Goal: Use online tool/utility: Utilize a website feature to perform a specific function

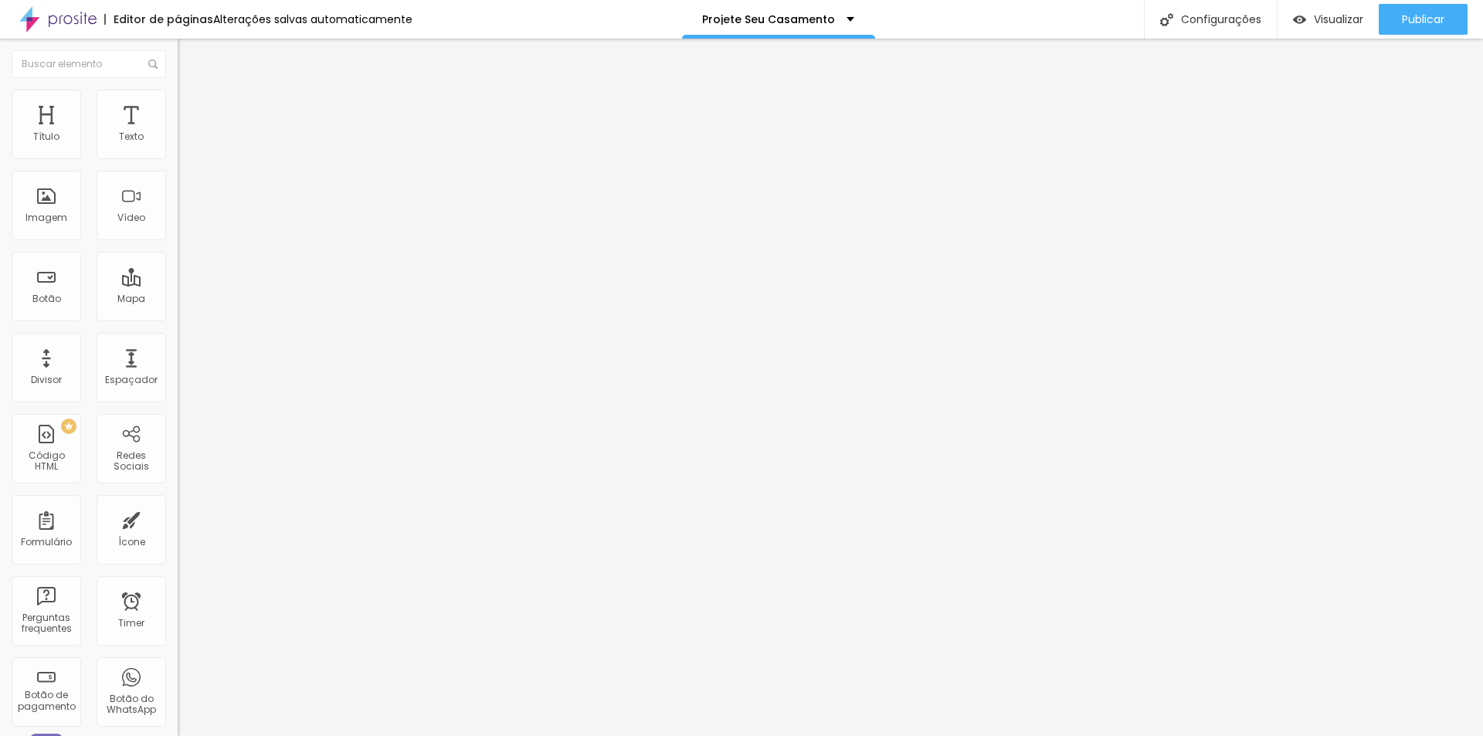
click at [178, 99] on li "Estilo" at bounding box center [267, 97] width 178 height 15
type input "60"
type input "40"
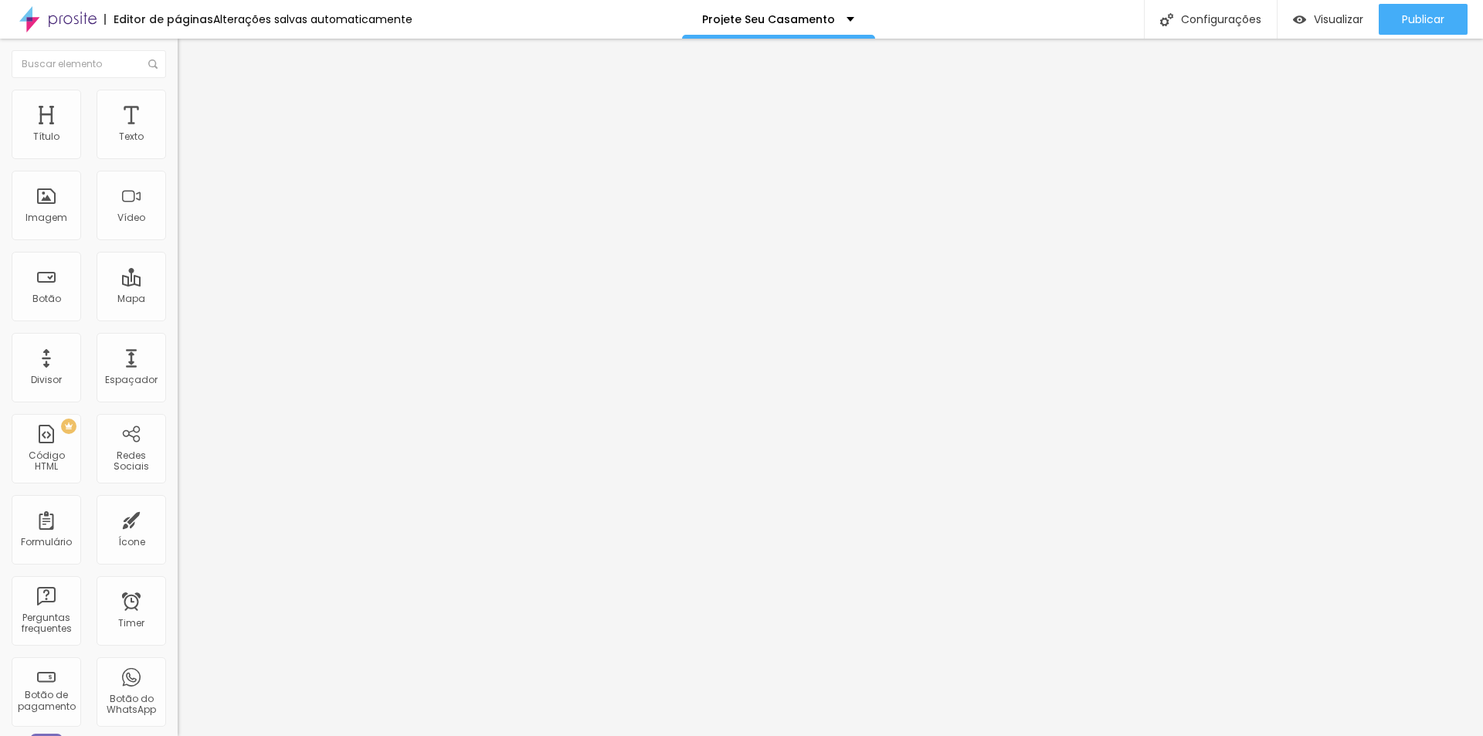
type input "45"
type input "50"
drag, startPoint x: 108, startPoint y: 167, endPoint x: 79, endPoint y: 168, distance: 29.4
type input "50"
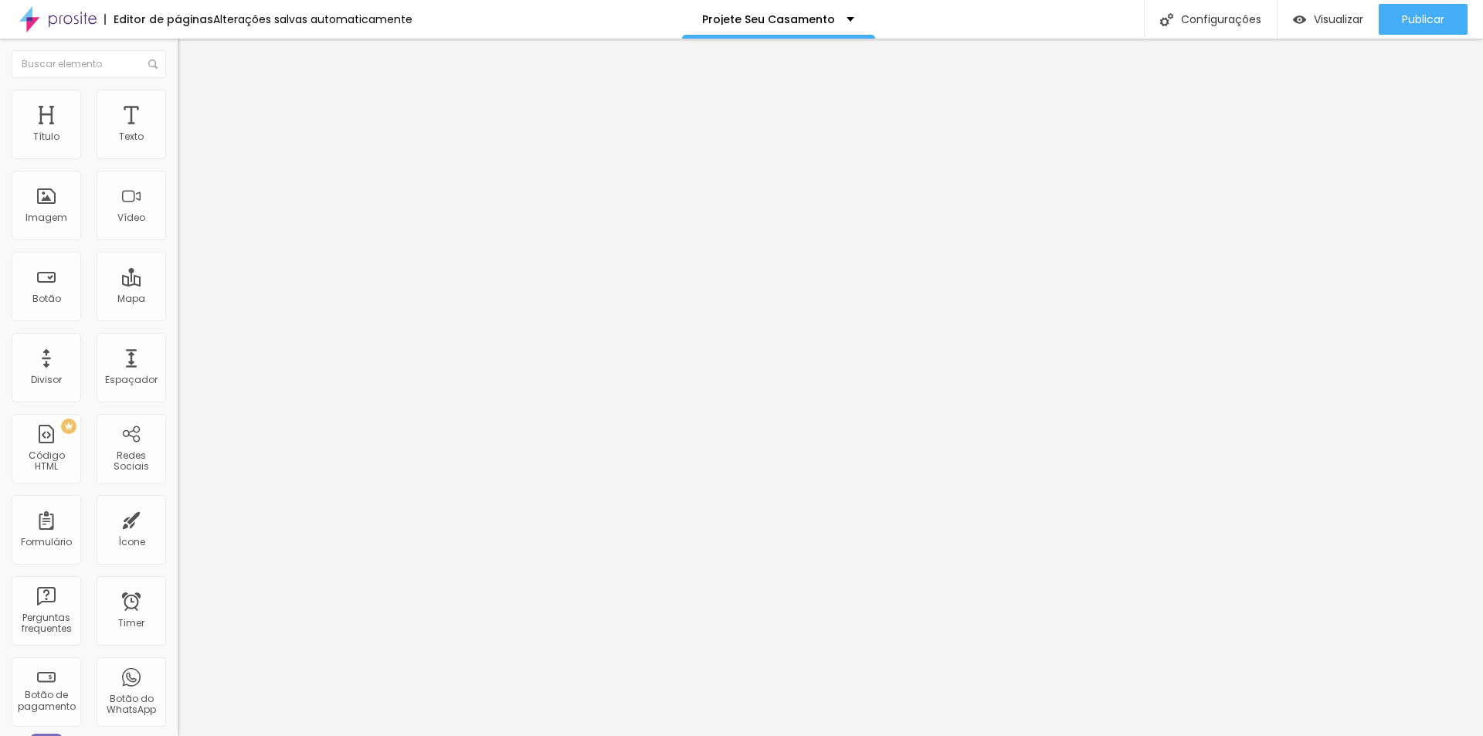
click at [178, 158] on input "range" at bounding box center [228, 152] width 100 height 12
click at [192, 103] on span "Estilo" at bounding box center [204, 99] width 24 height 13
type input "65"
type input "55"
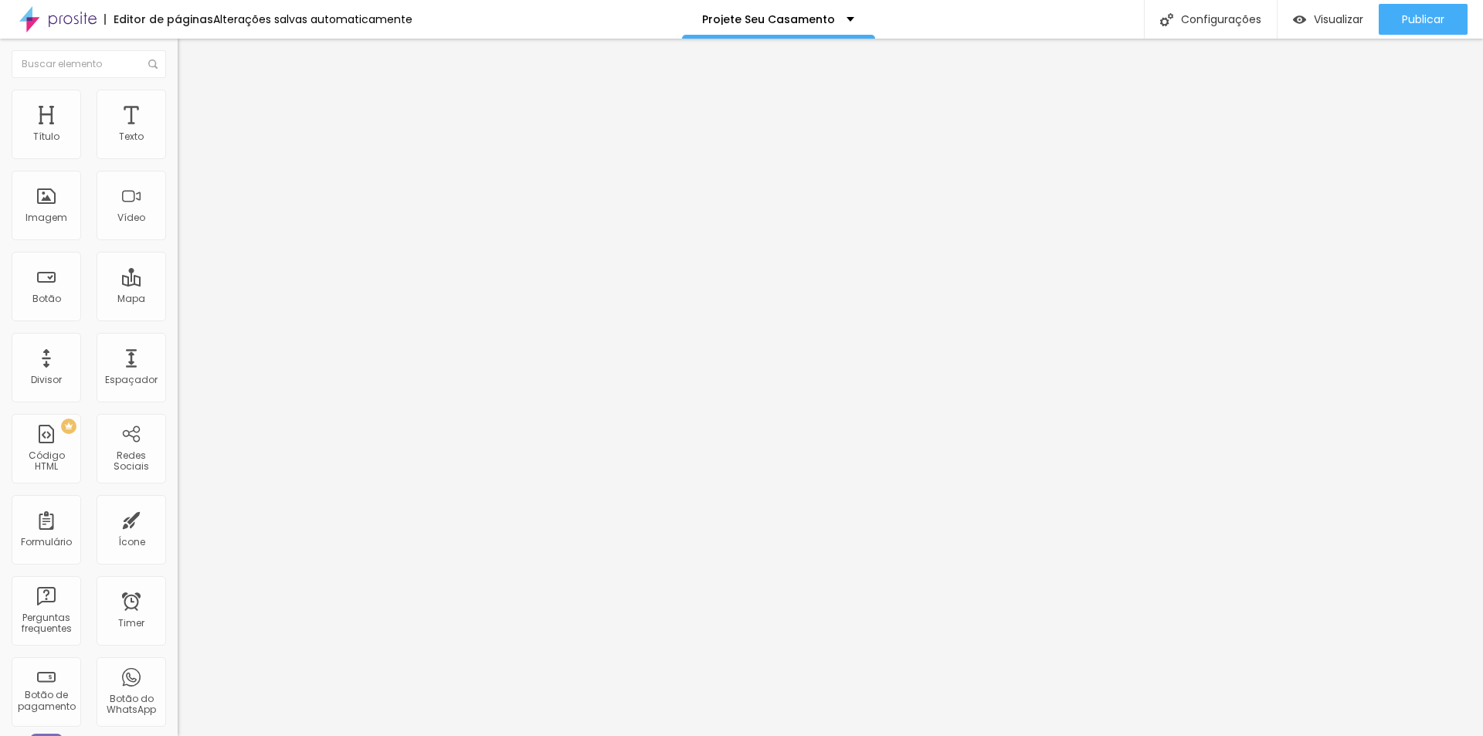
type input "55"
type input "50"
drag, startPoint x: 117, startPoint y: 164, endPoint x: 78, endPoint y: 167, distance: 38.7
type input "50"
click at [178, 158] on input "range" at bounding box center [228, 152] width 100 height 12
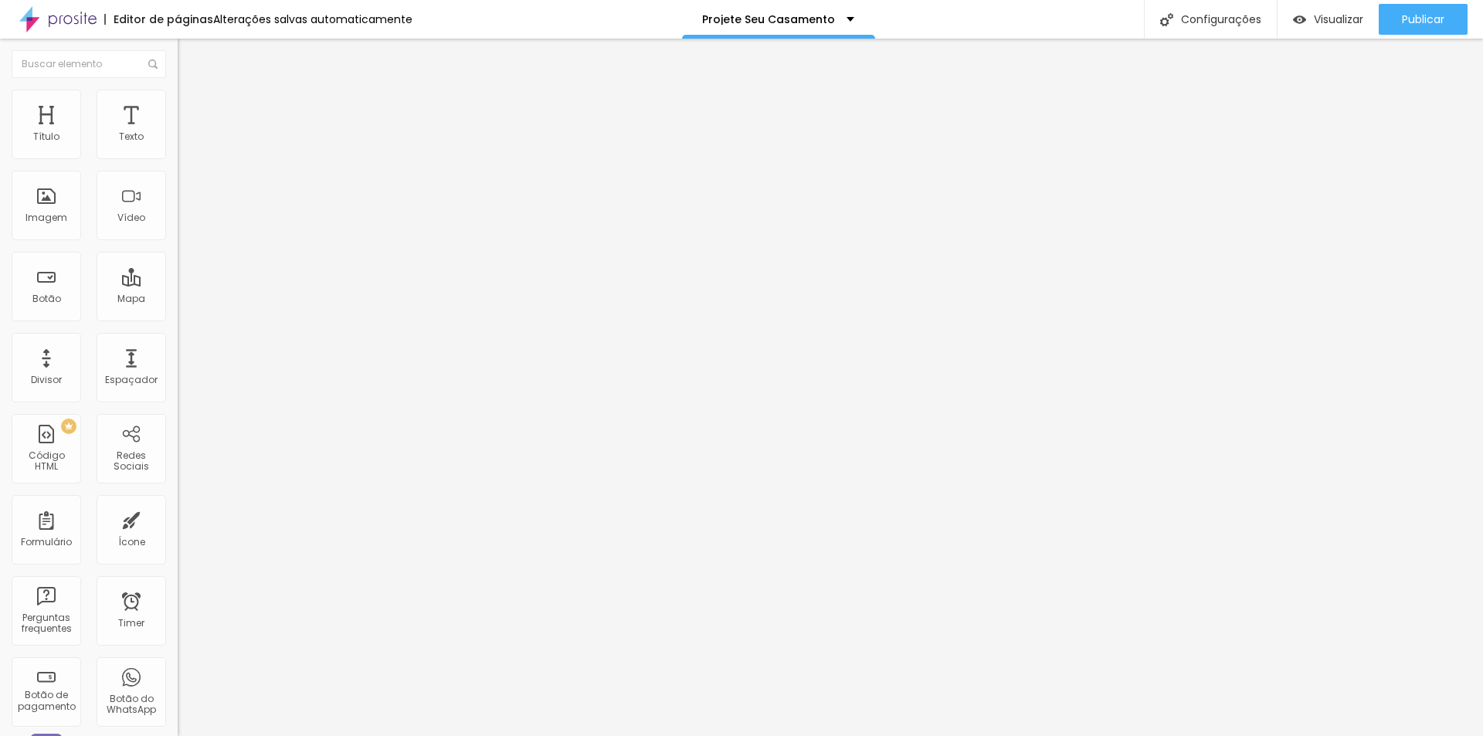
click at [192, 106] on span "Avançado" at bounding box center [217, 99] width 51 height 13
click at [192, 91] on span "Estilo" at bounding box center [204, 84] width 24 height 13
click at [192, 105] on span "Avançado" at bounding box center [217, 99] width 51 height 13
type input "11"
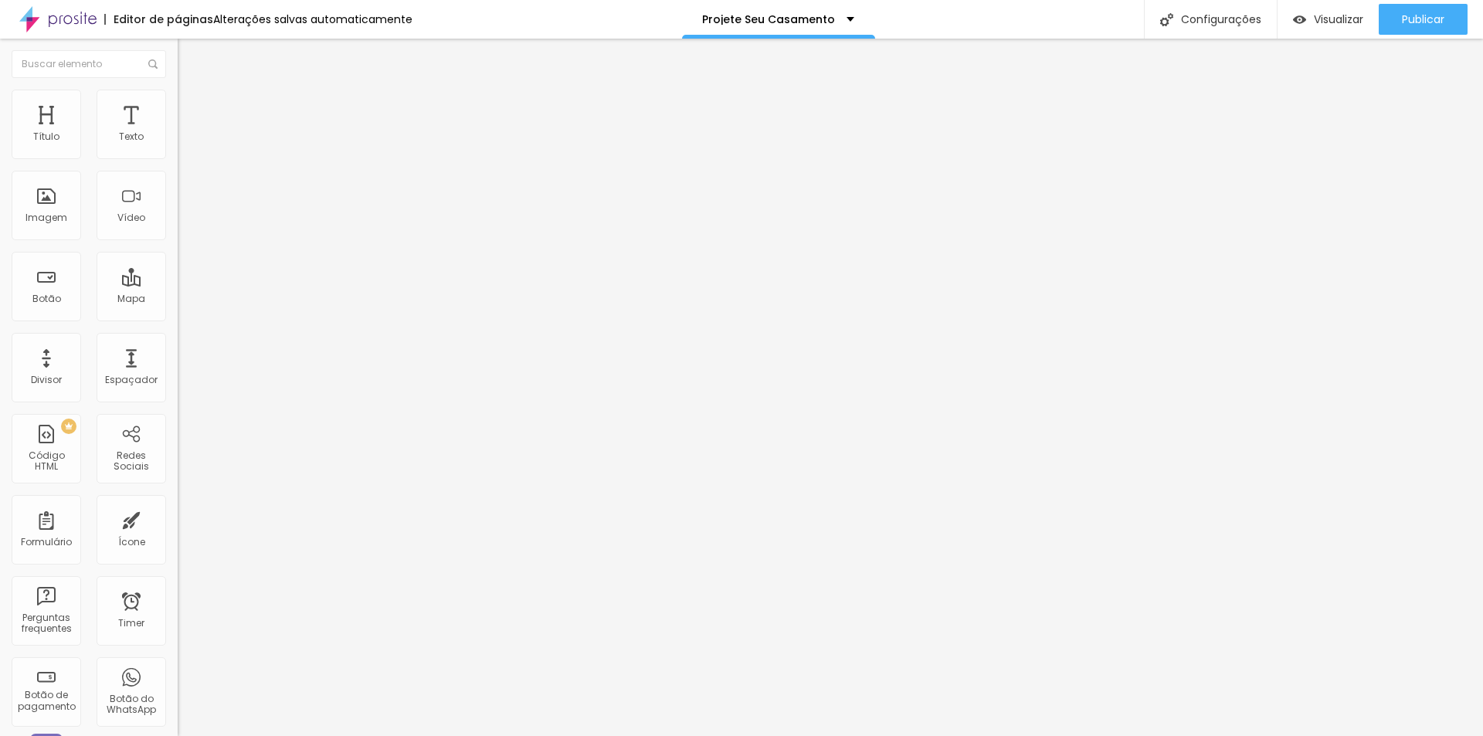
type input "30"
type input "29"
type input "25"
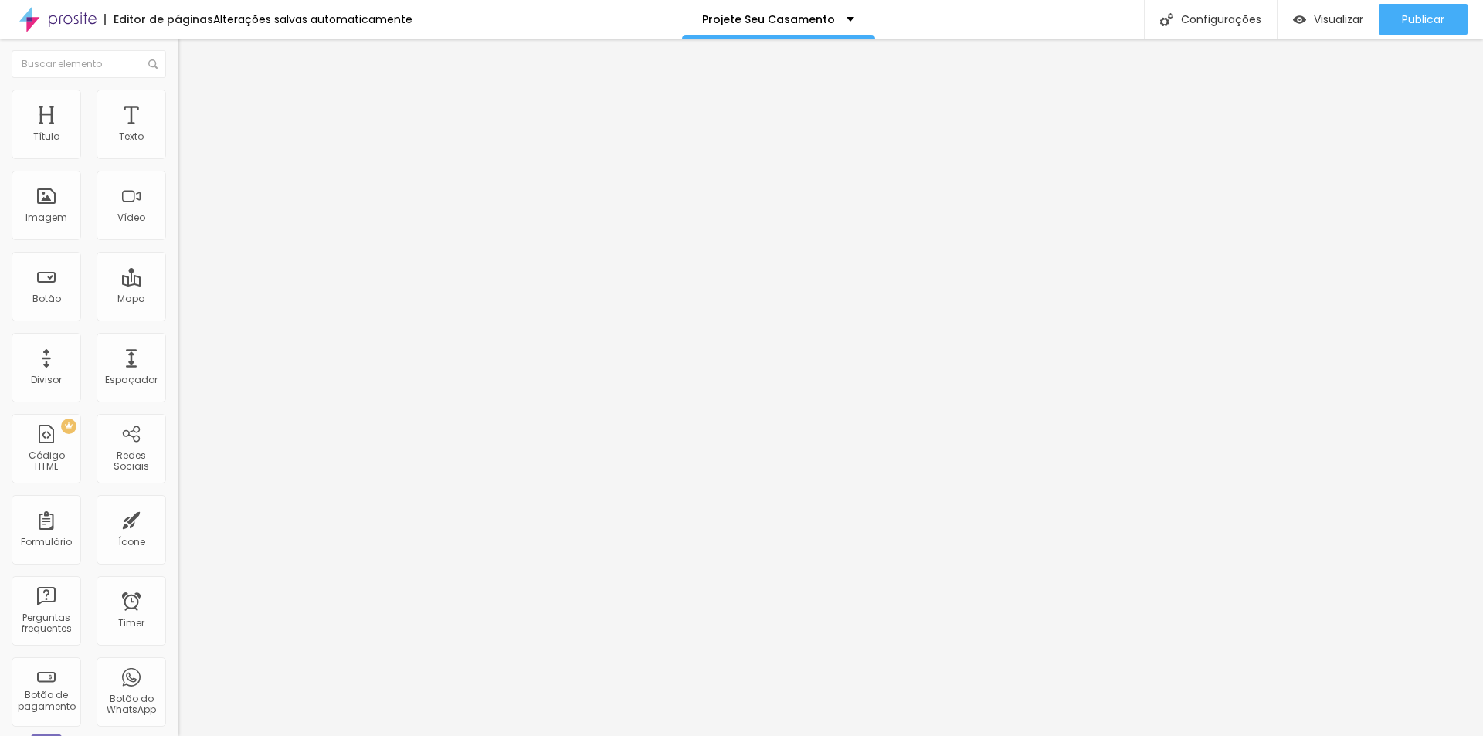
type input "25"
type input "21"
type input "18"
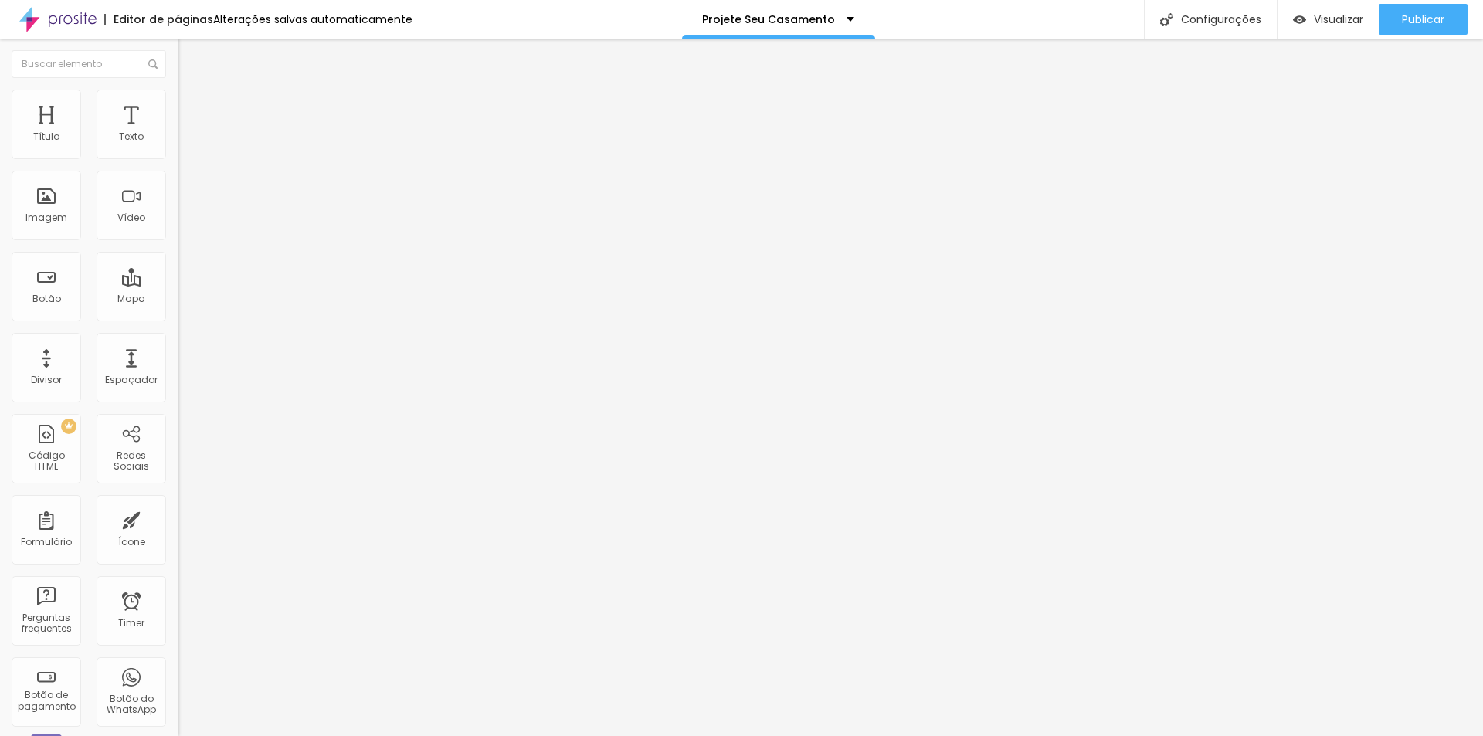
type input "12"
type input "11"
type input "9"
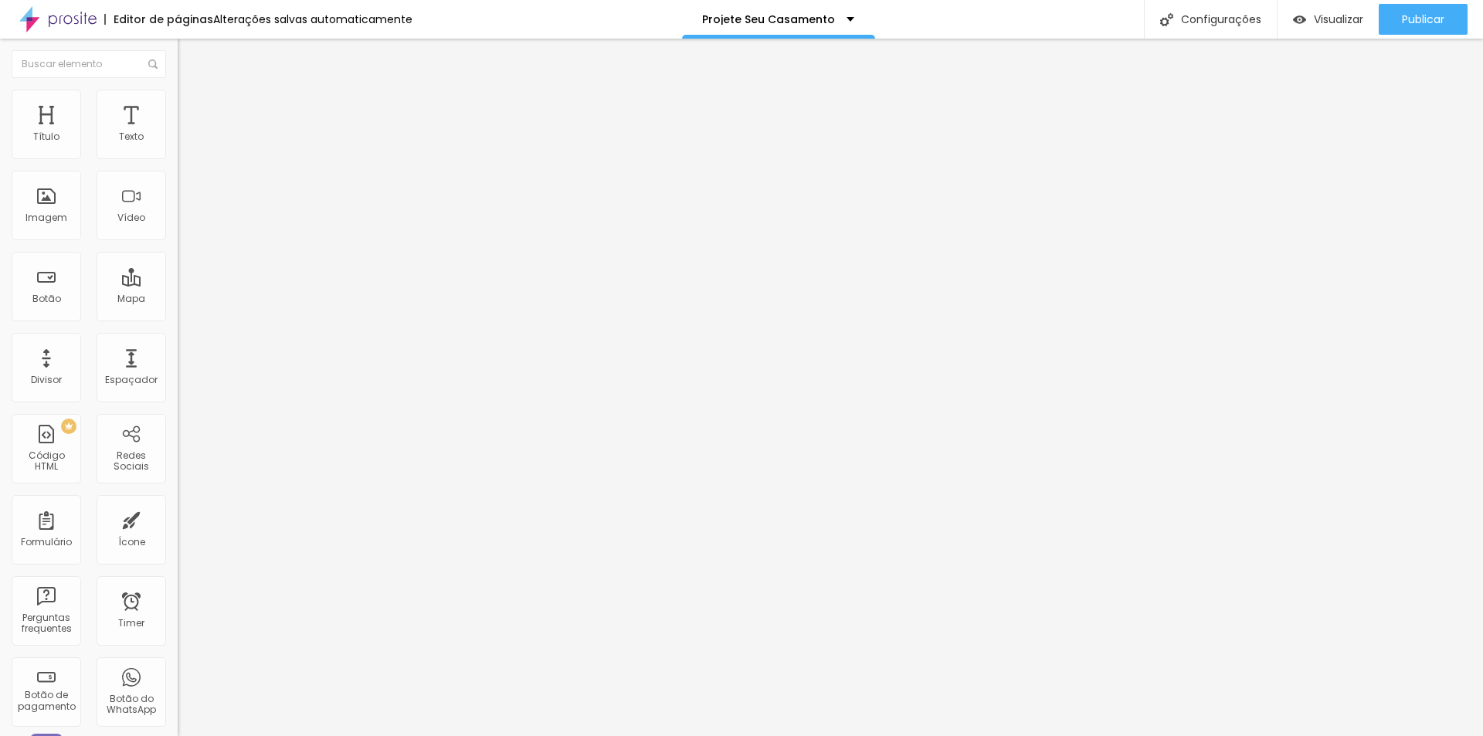
type input "9"
type input "4"
type input "3"
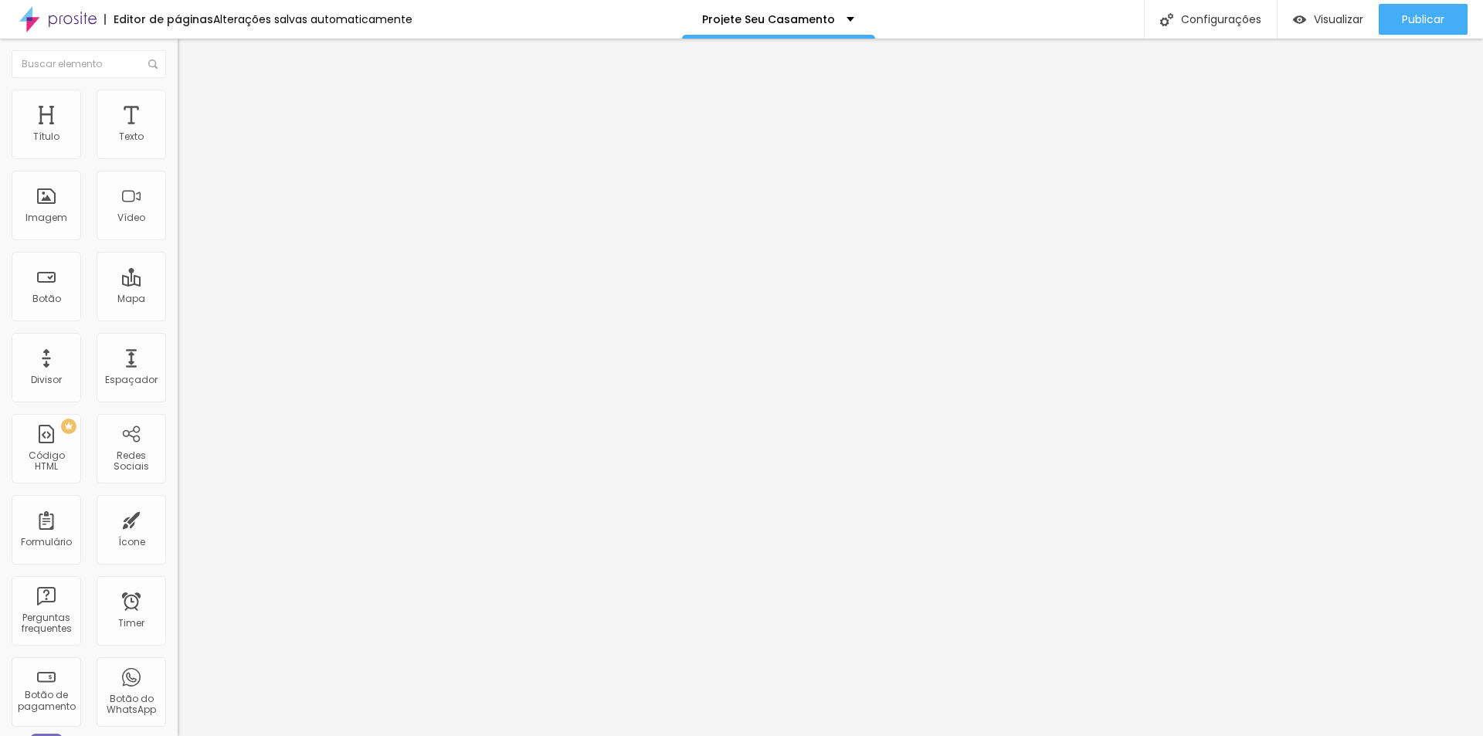
type input "2"
type input "0"
type input "3"
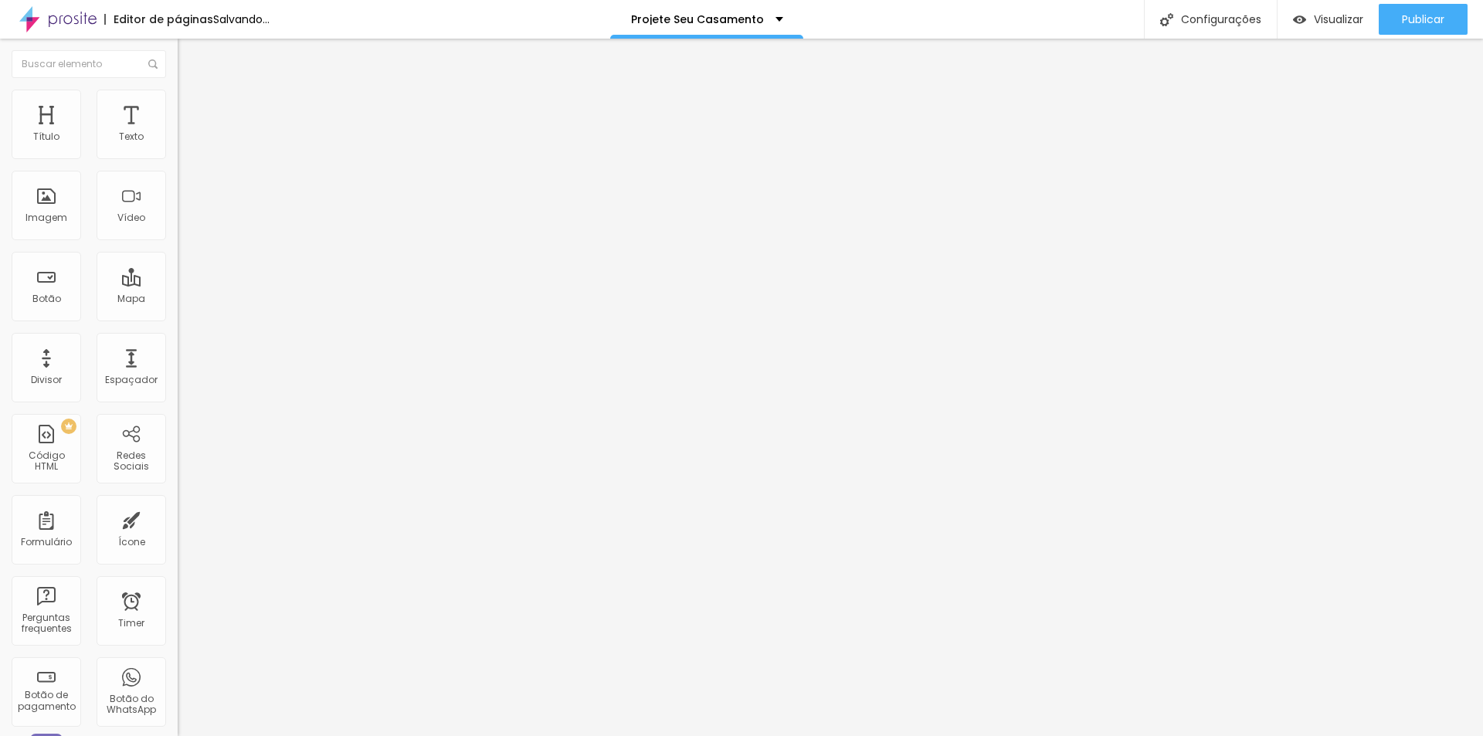
type input "3"
type input "7"
type input "0"
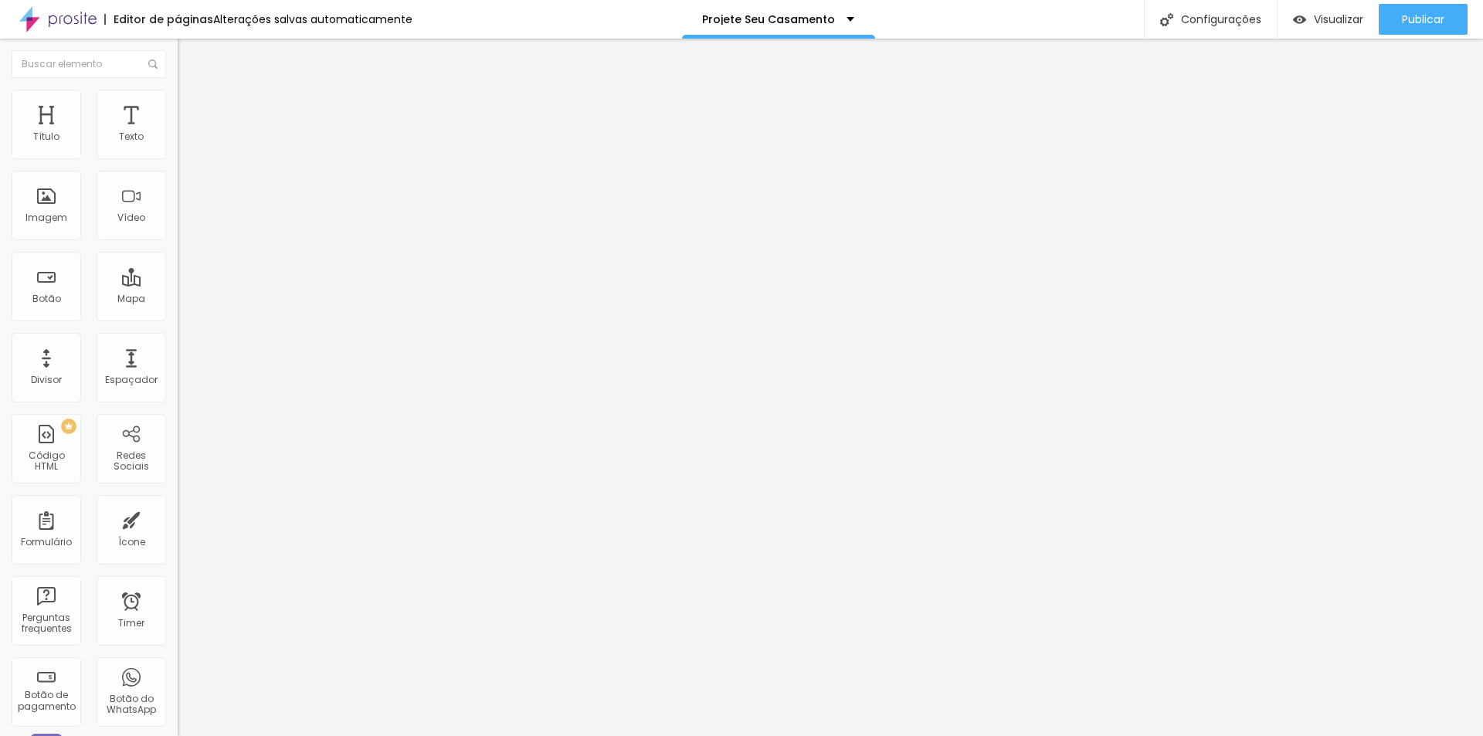
drag, startPoint x: 42, startPoint y: 152, endPoint x: 43, endPoint y: 161, distance: 8.5
type input "0"
click at [178, 284] on input "range" at bounding box center [228, 290] width 100 height 12
type input "28"
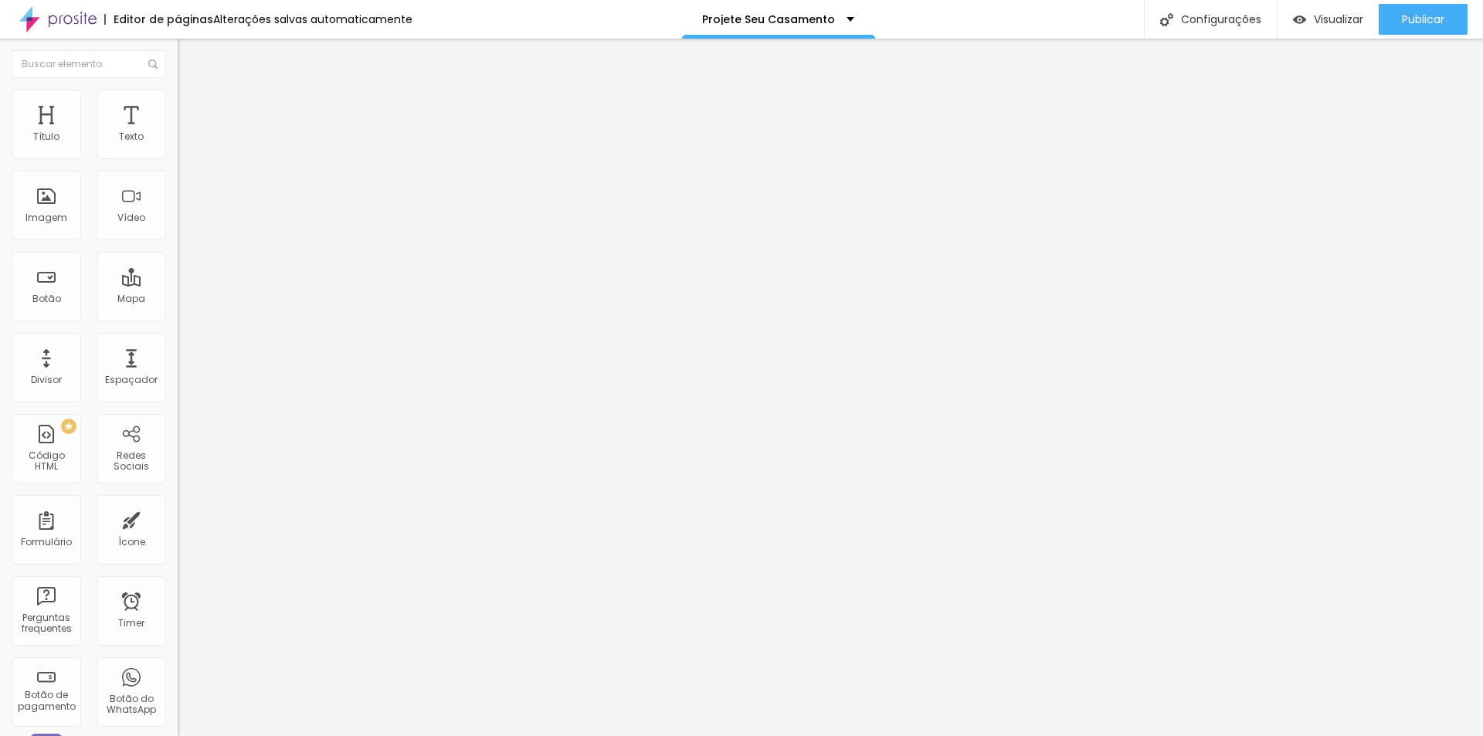
type input "35"
type input "31"
type input "18"
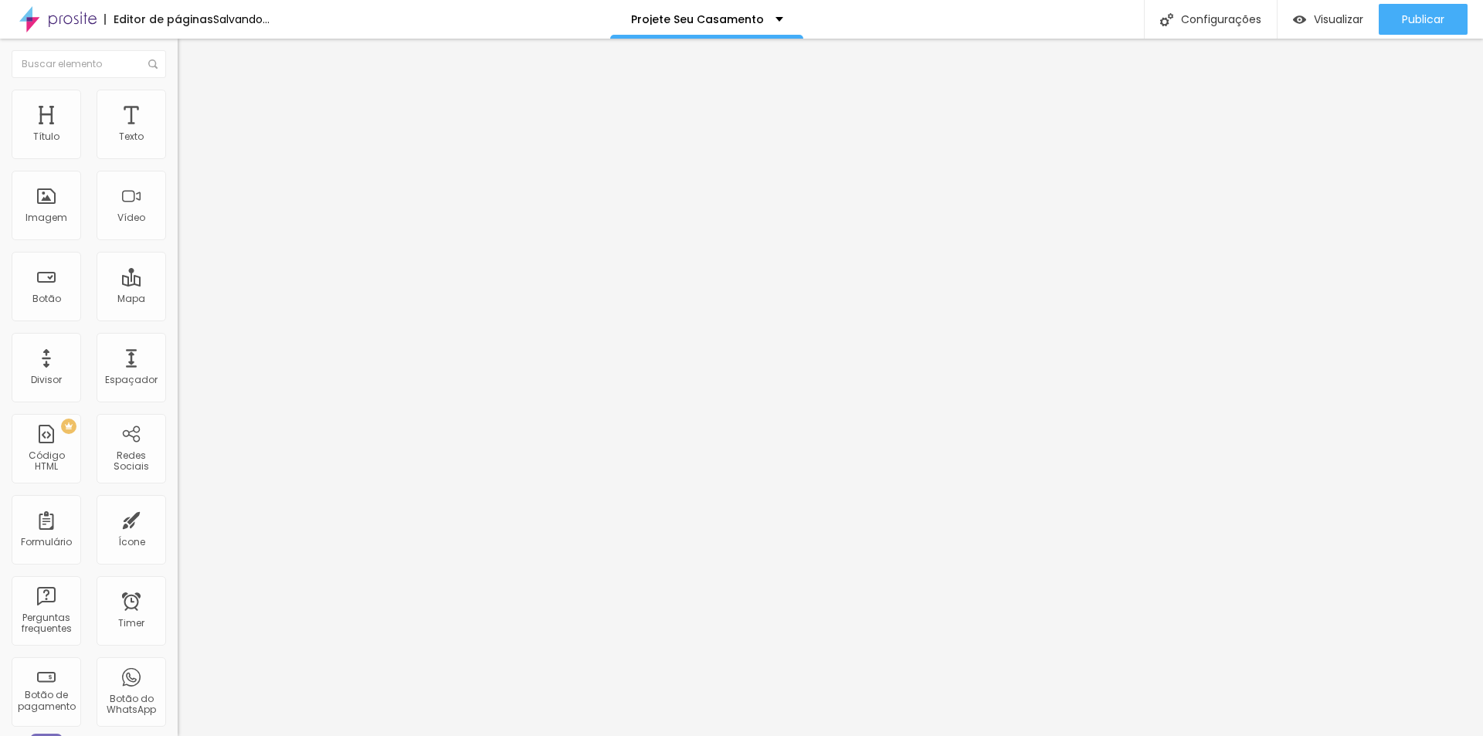
type input "18"
type input "10"
type input "0"
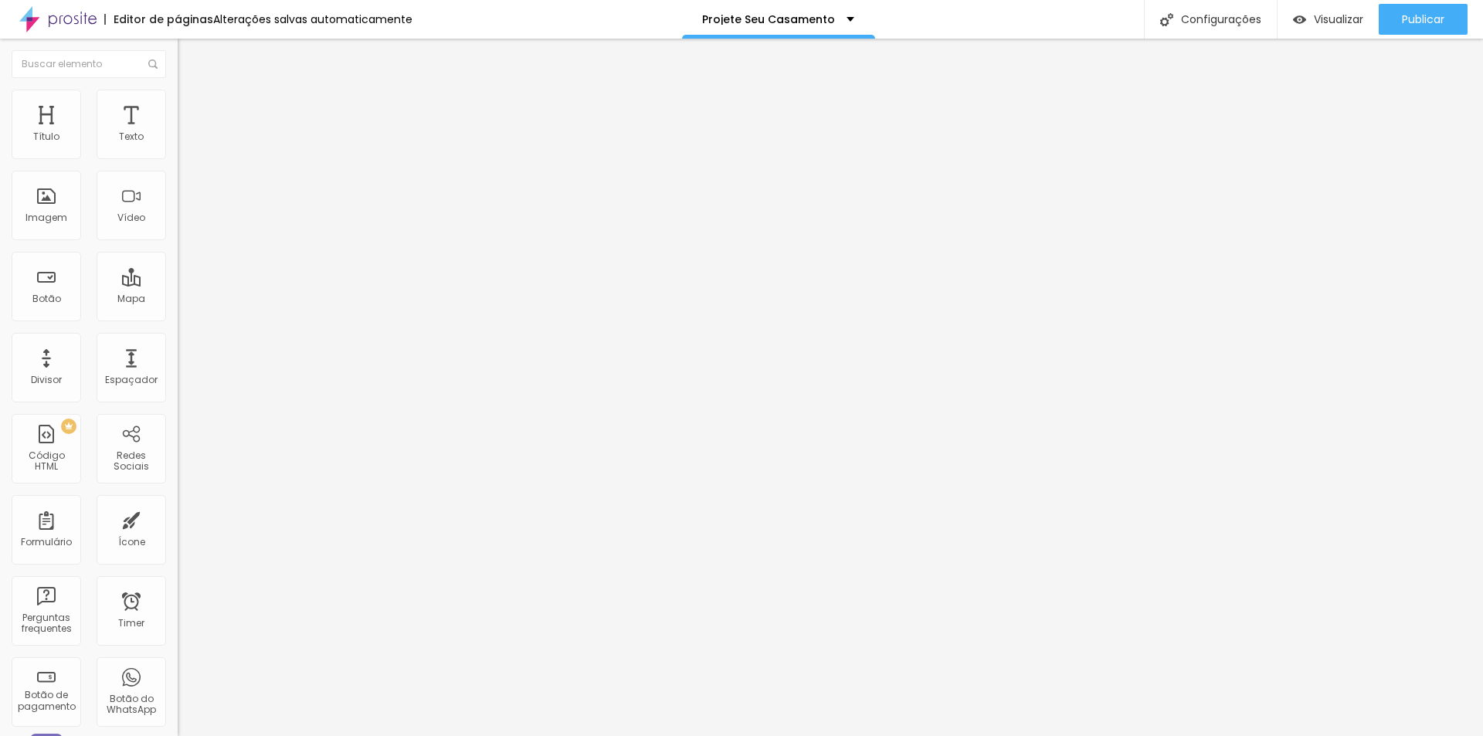
drag, startPoint x: 46, startPoint y: 178, endPoint x: -61, endPoint y: 184, distance: 107.5
type input "0"
click at [178, 503] on input "range" at bounding box center [228, 509] width 100 height 12
type input "1"
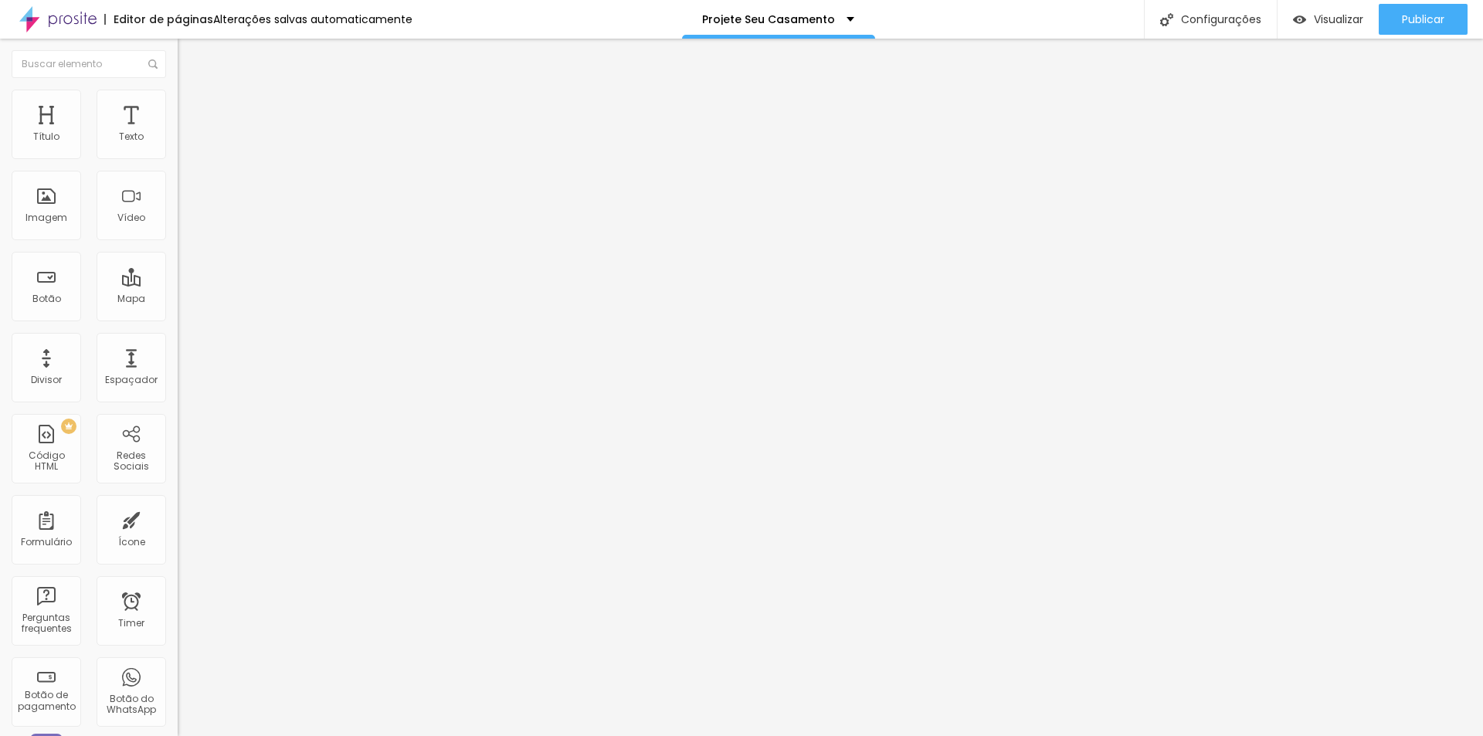
type input "2"
type input "3"
type input "7"
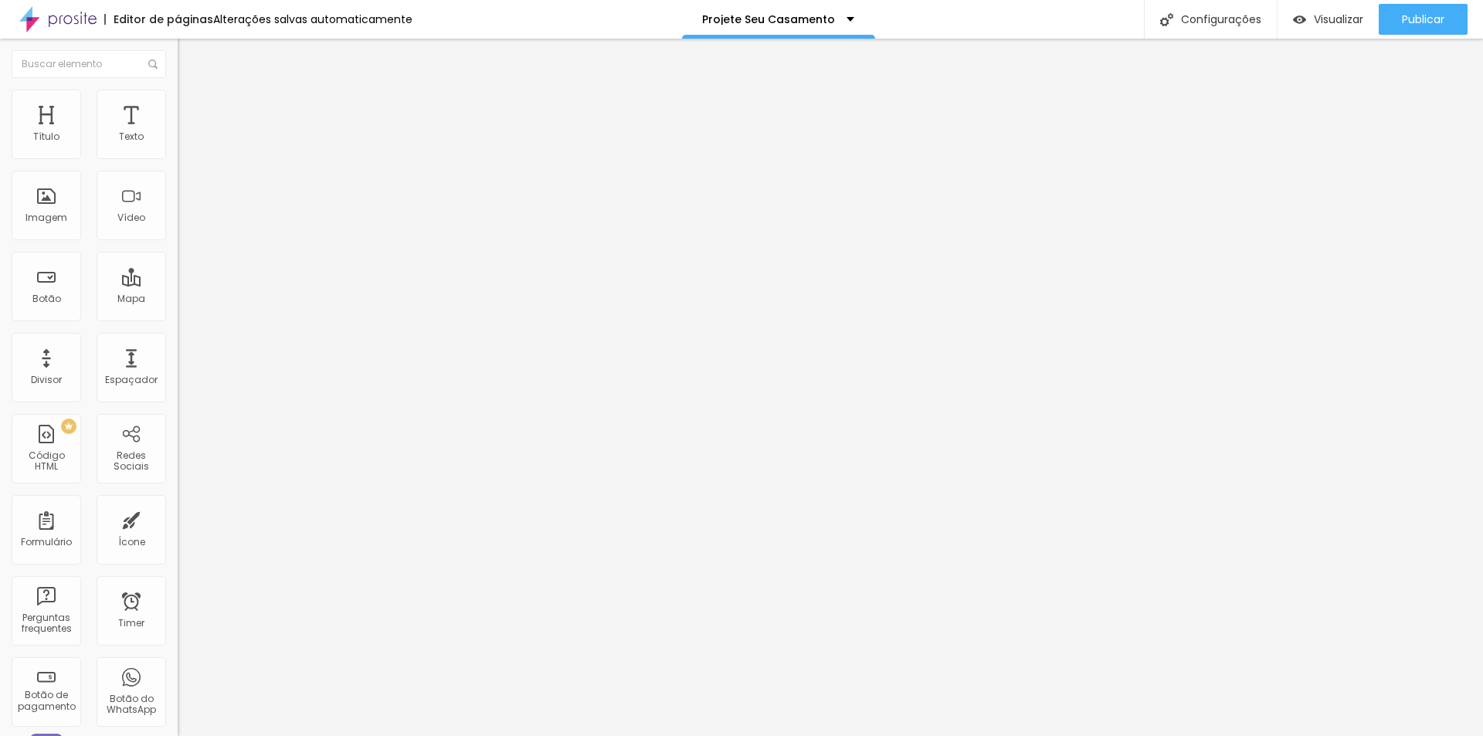
type input "7"
type input "6"
type input "5"
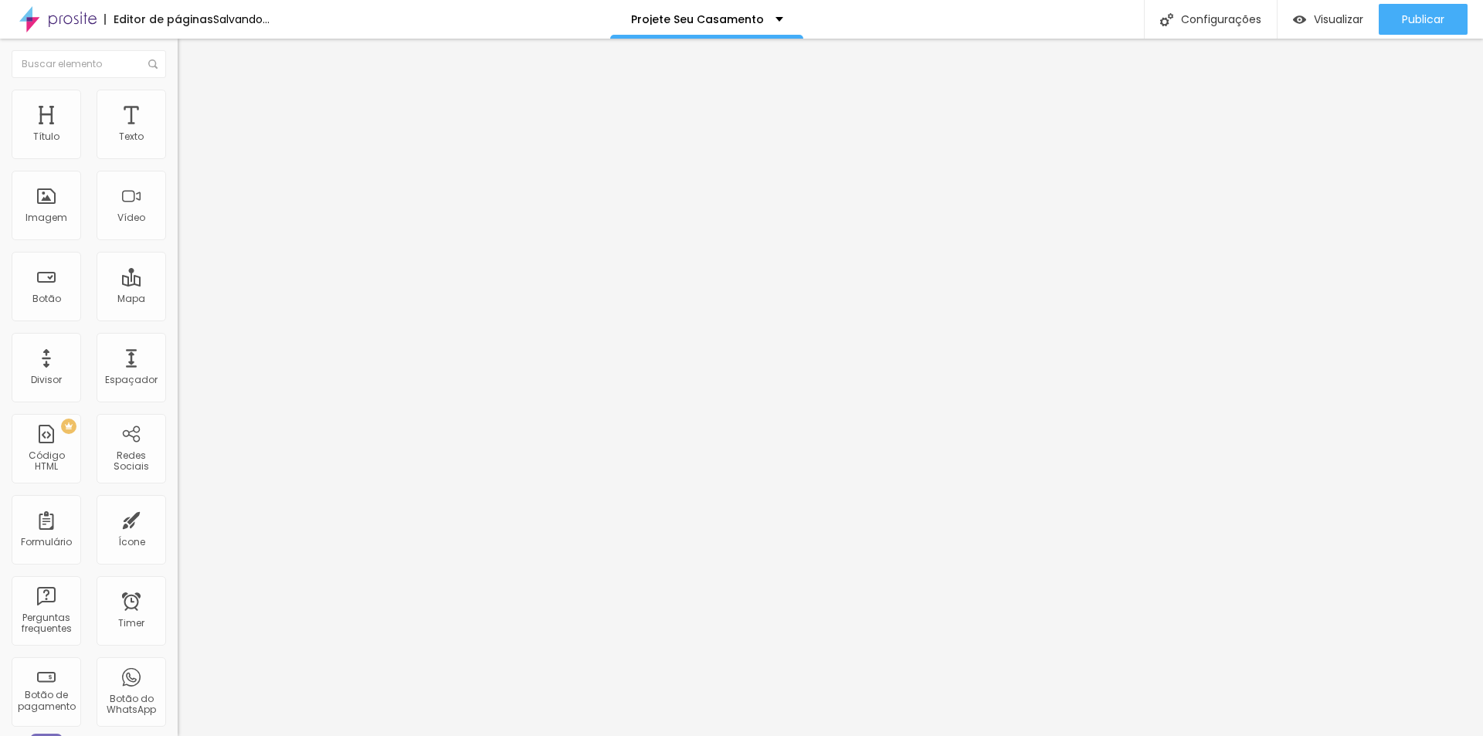
type input "3"
type input "2"
type input "5"
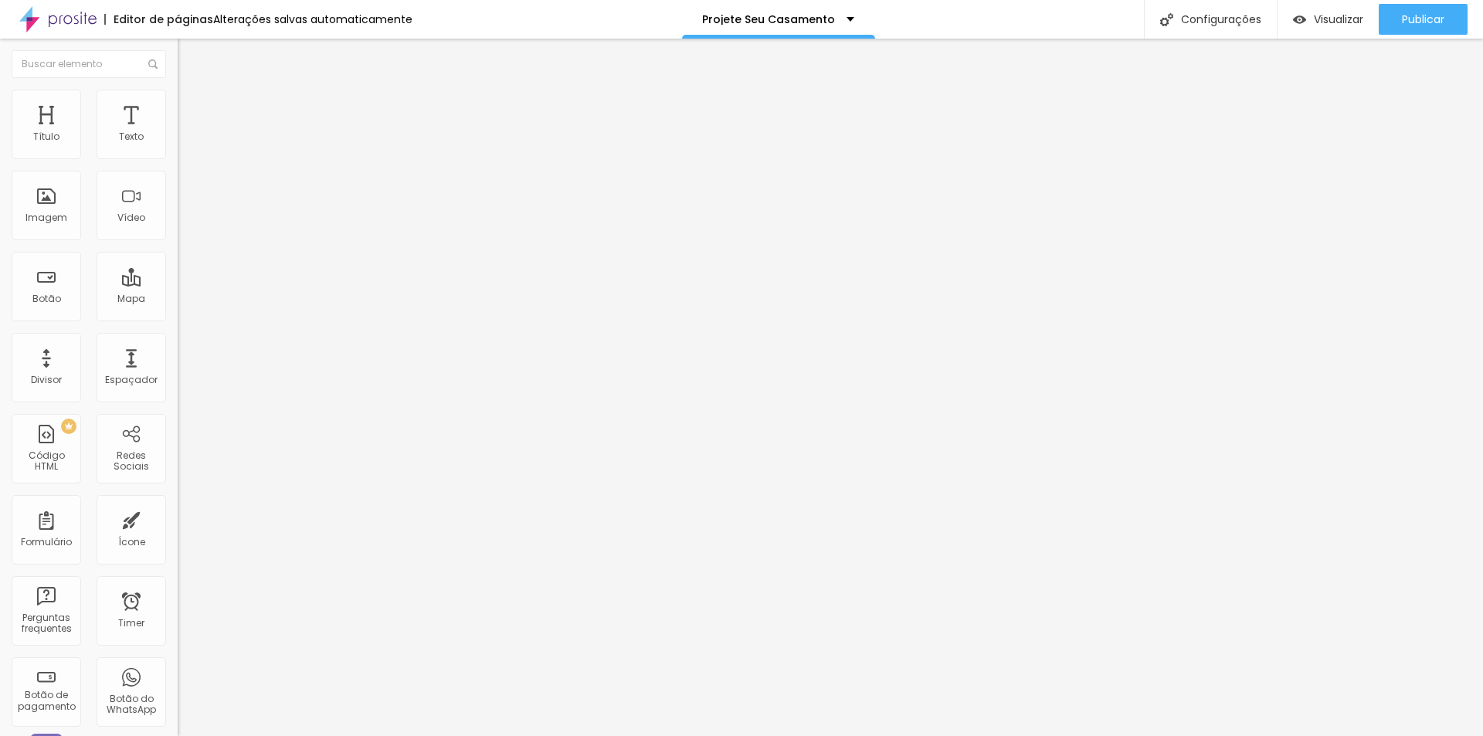
type input "5"
type input "7"
type input "6"
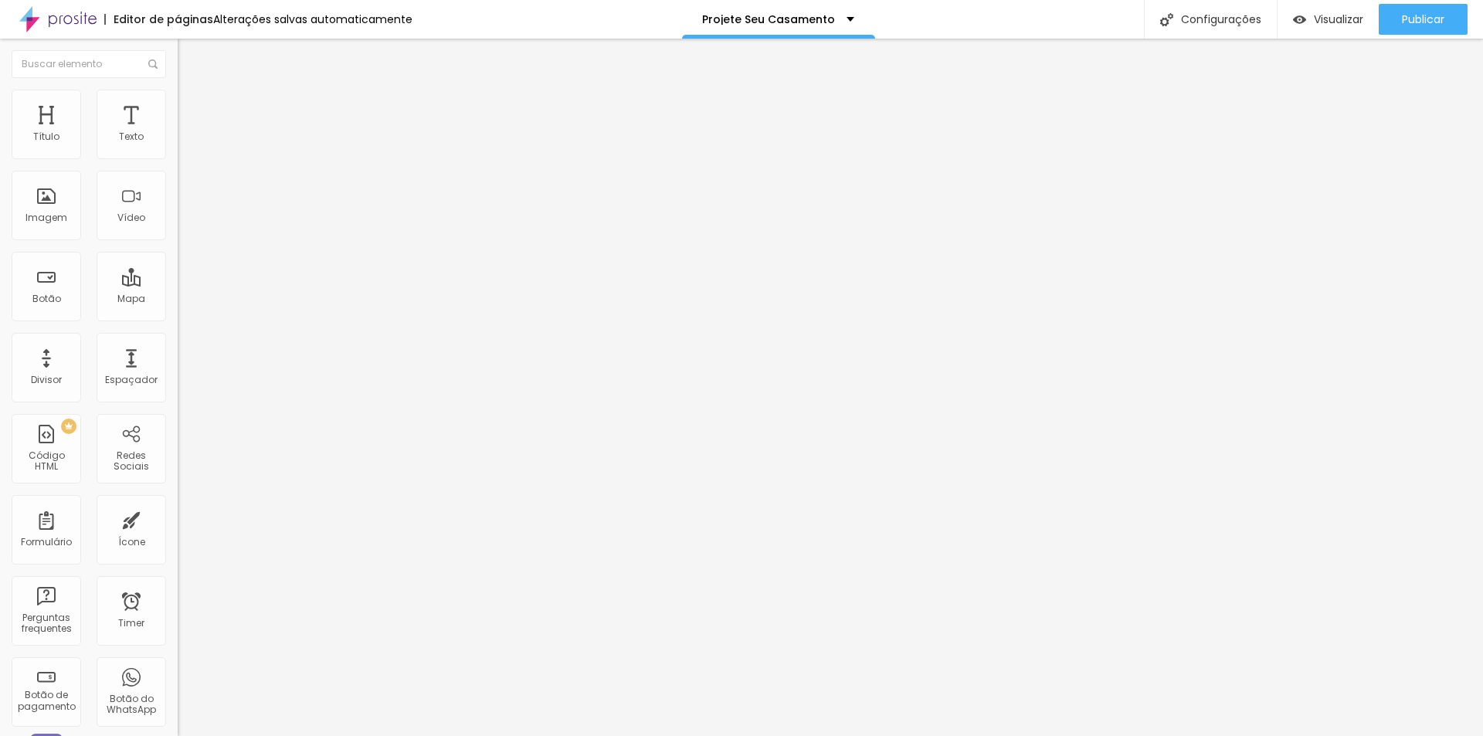
type input "5"
click at [178, 284] on input "range" at bounding box center [228, 290] width 100 height 12
type input "1"
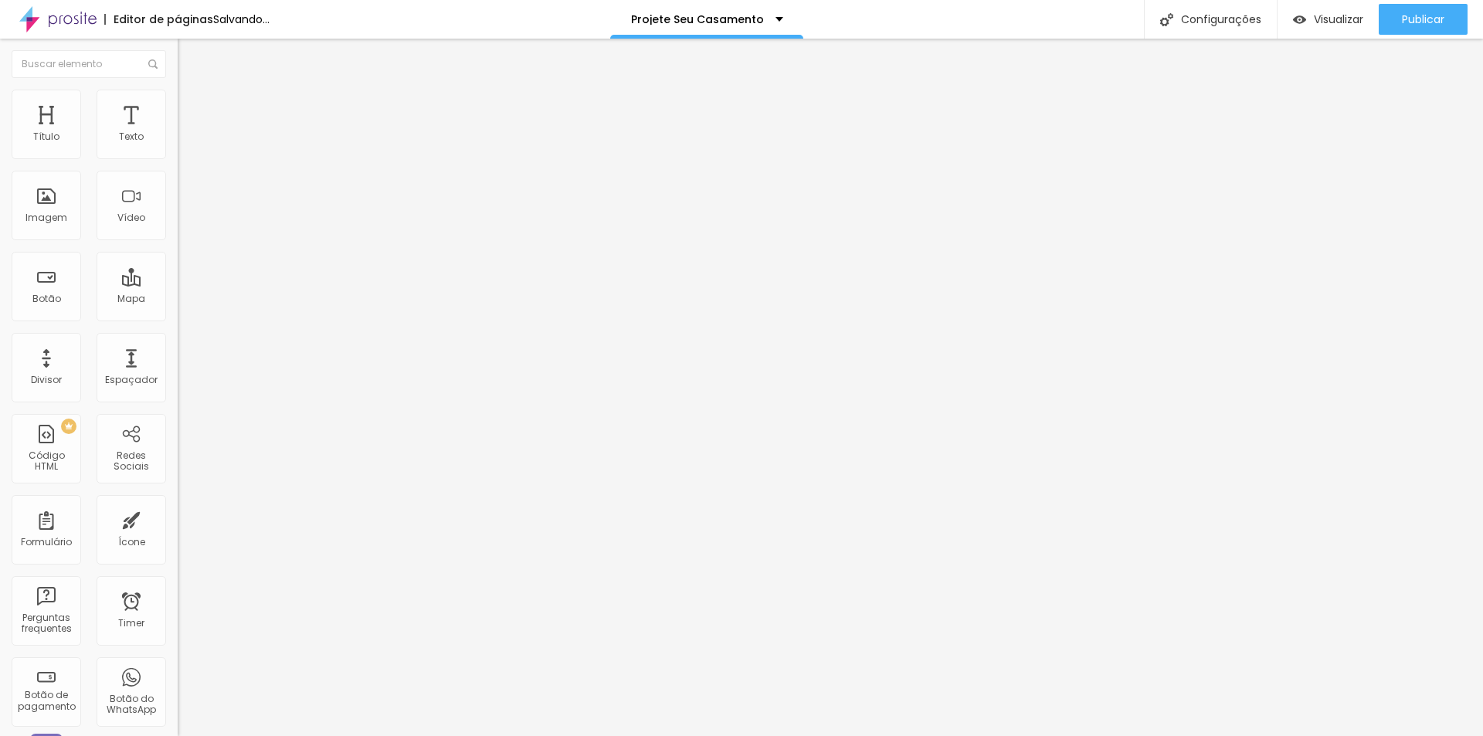
type input "1"
type input "2"
type input "7"
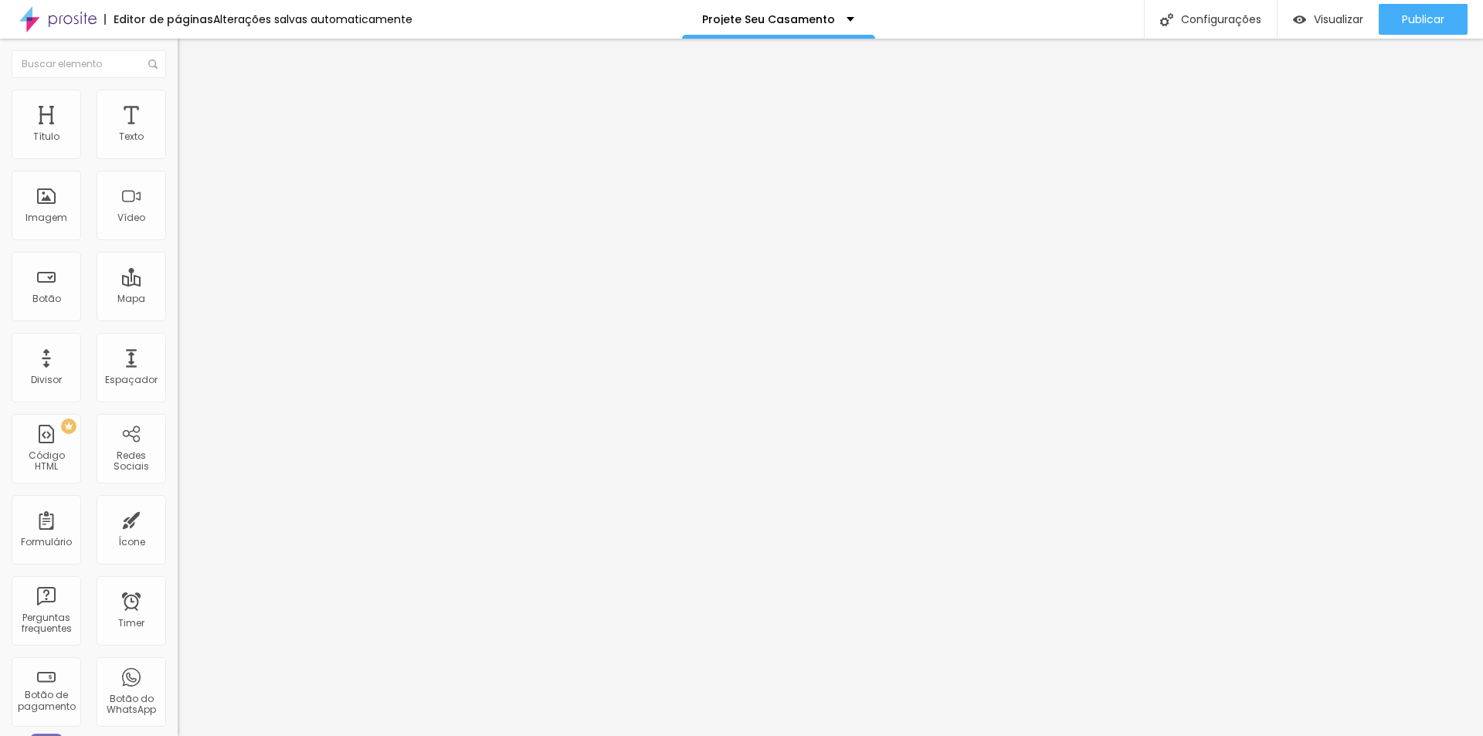
type input "8"
type input "10"
type input "11"
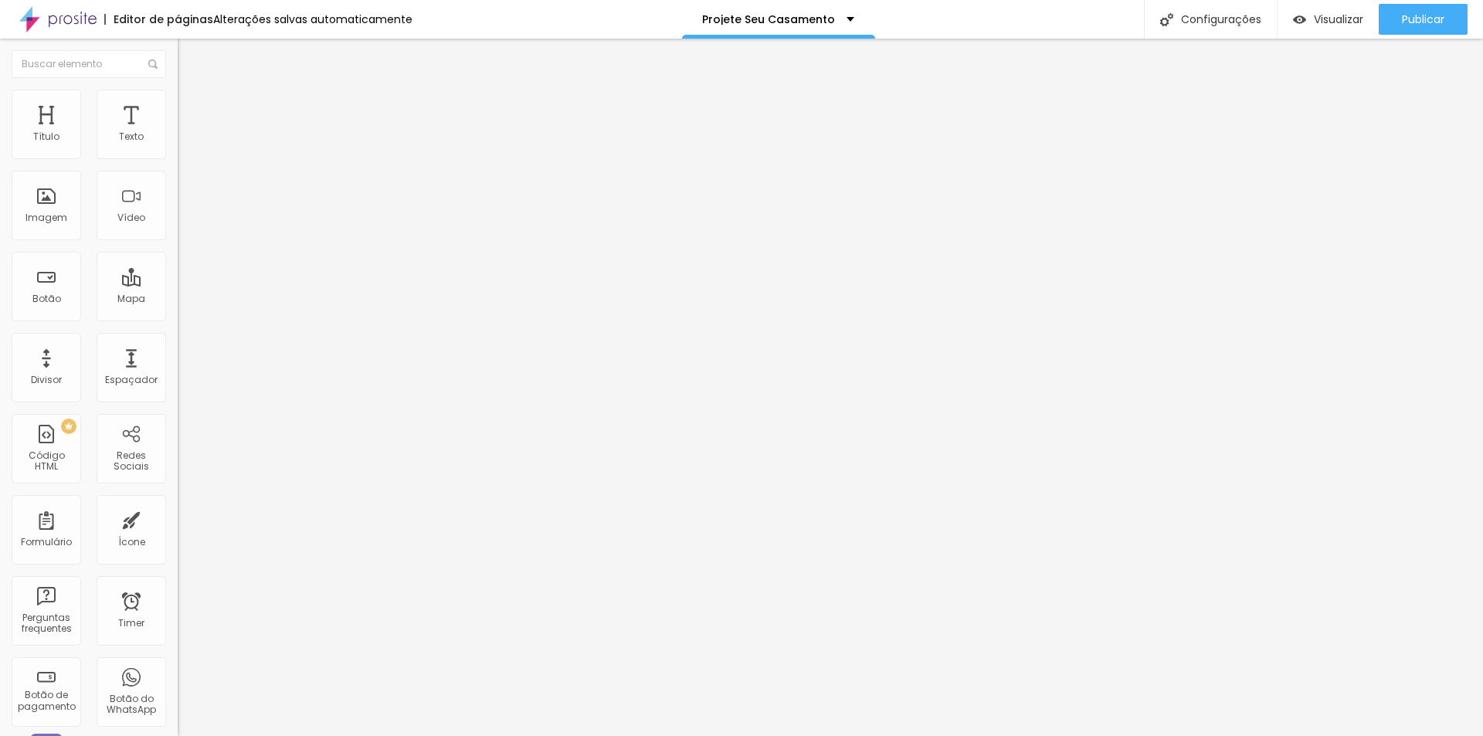
type input "11"
type input "10"
type input "8"
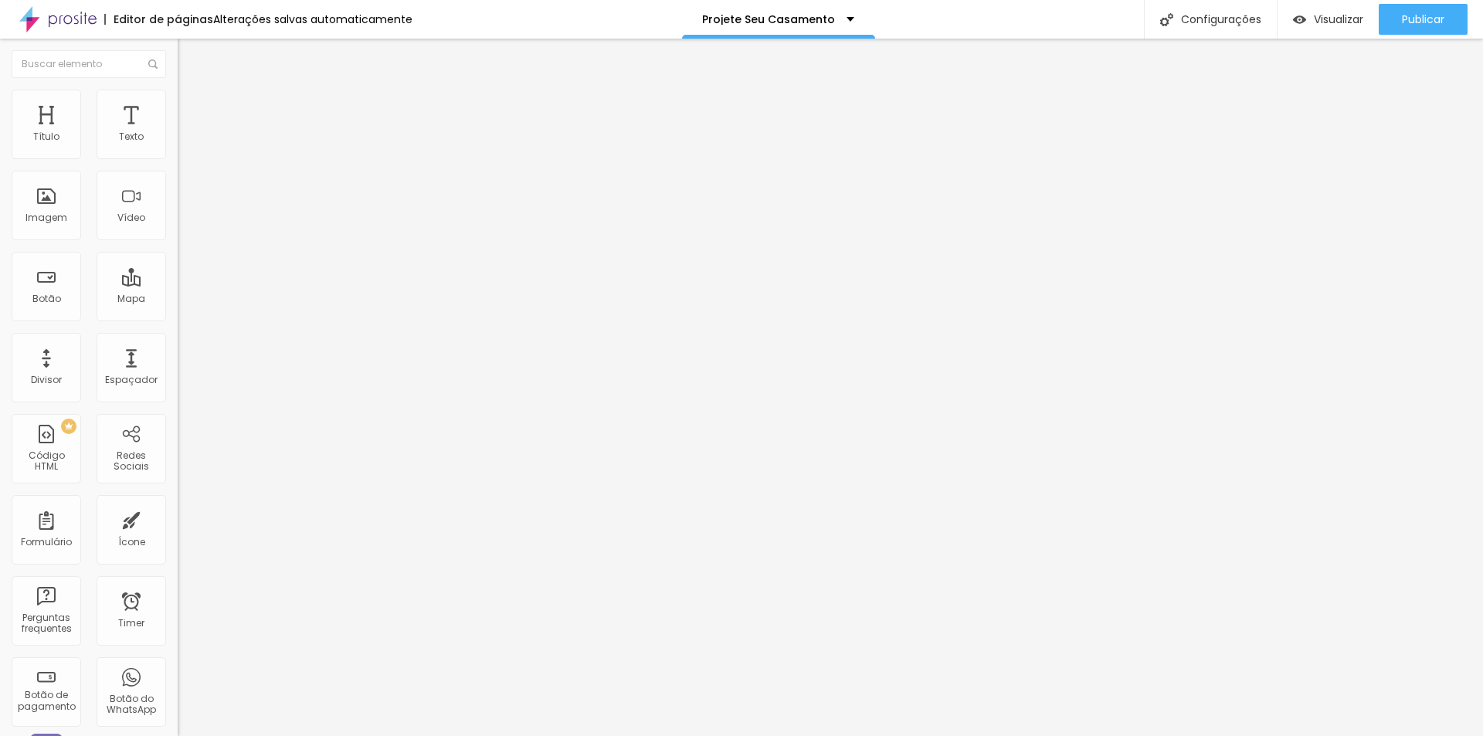
type input "7"
type input "5"
drag, startPoint x: 32, startPoint y: 181, endPoint x: 41, endPoint y: 185, distance: 10.0
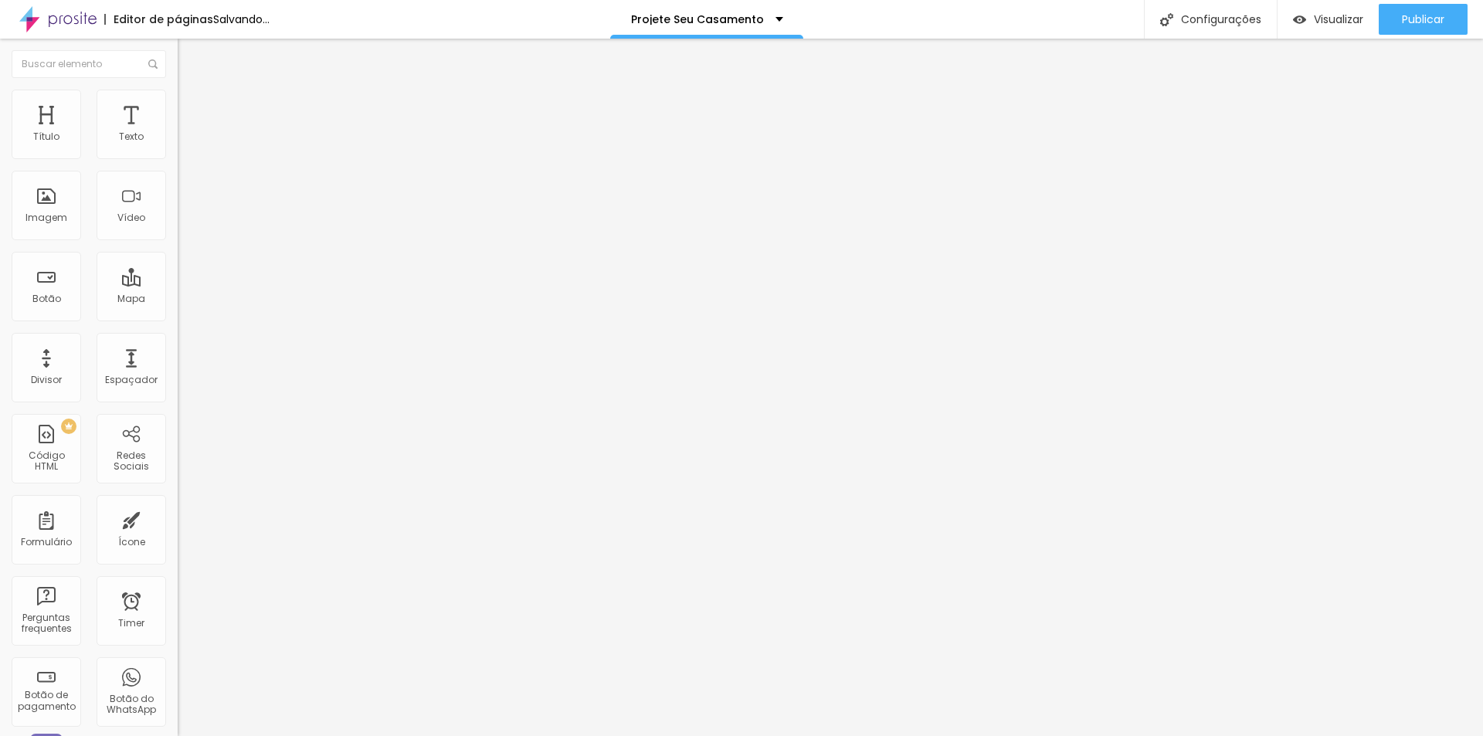
type input "5"
click at [178, 503] on input "range" at bounding box center [228, 509] width 100 height 12
click at [178, 97] on li "Avançado" at bounding box center [267, 97] width 178 height 15
click at [178, 90] on li "Estilo" at bounding box center [267, 81] width 178 height 15
click at [185, 142] on icon "button" at bounding box center [188, 139] width 6 height 6
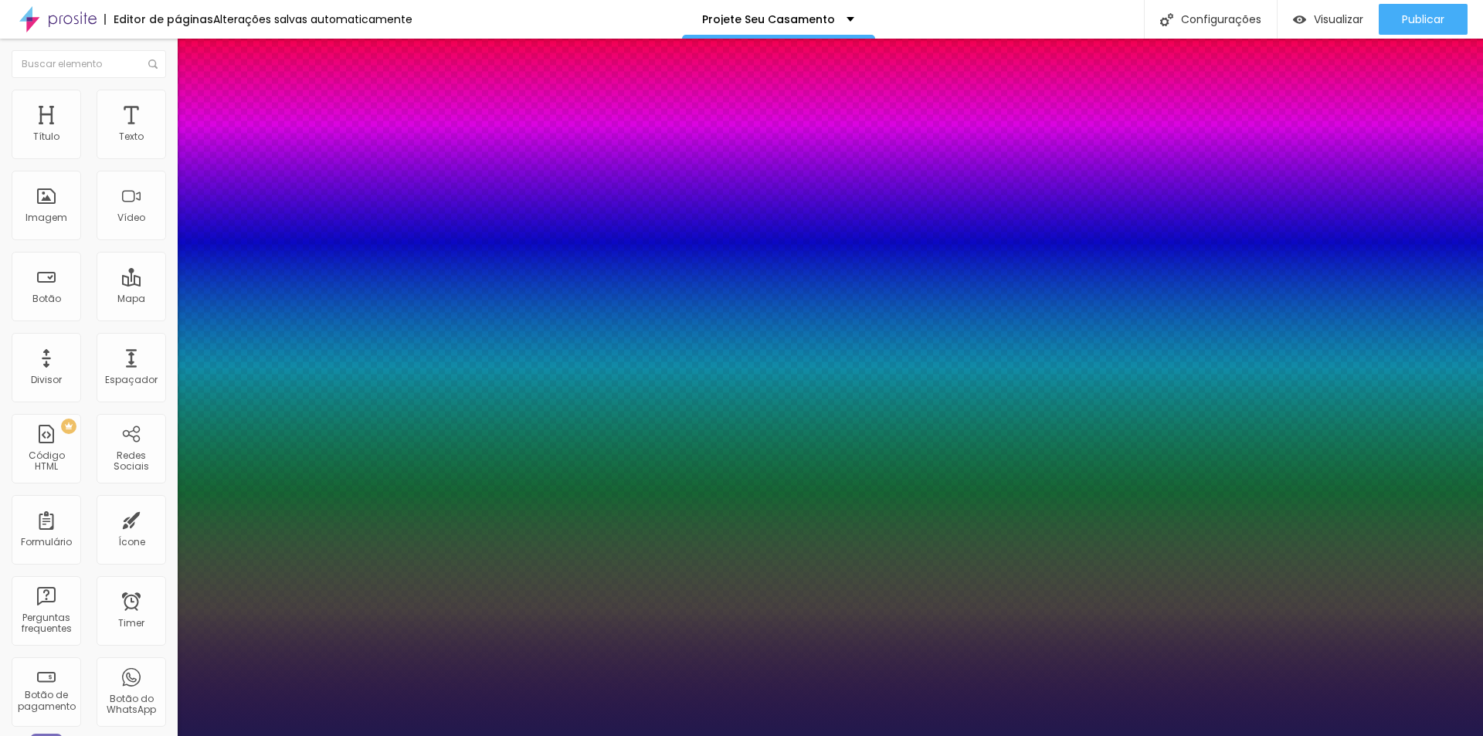
type input "1"
type input "21"
type input "1"
type input "26"
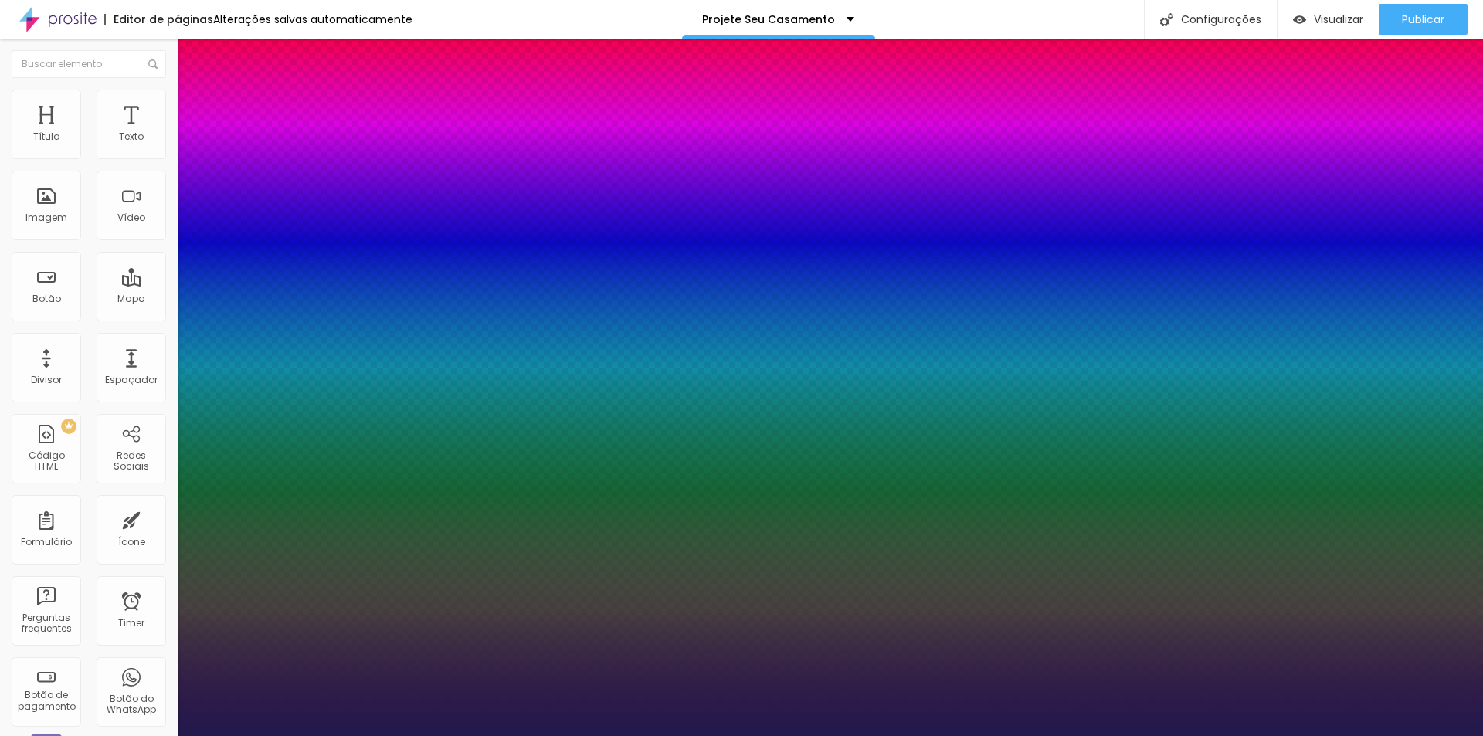
type input "26"
type input "1"
type input "27"
type input "1"
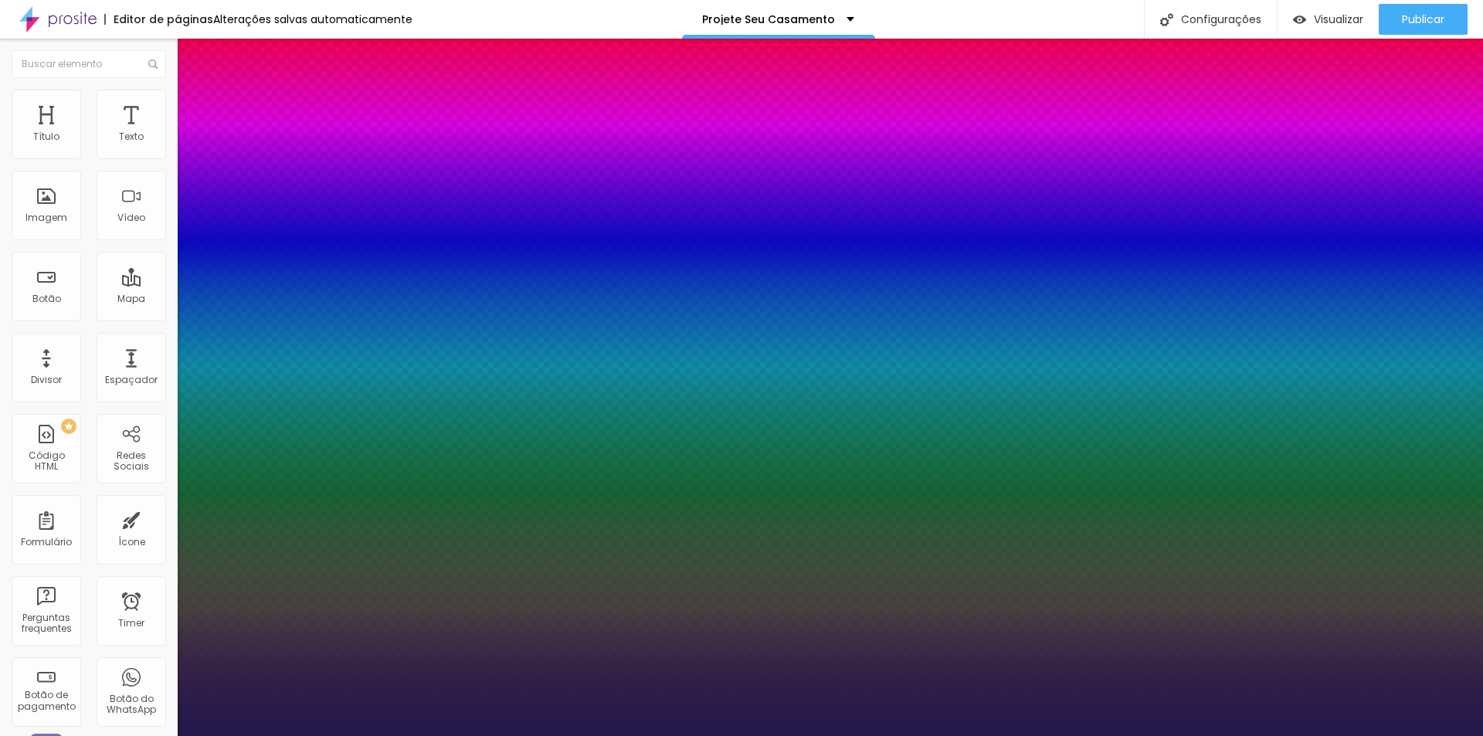
type input "29"
type input "1"
type input "28"
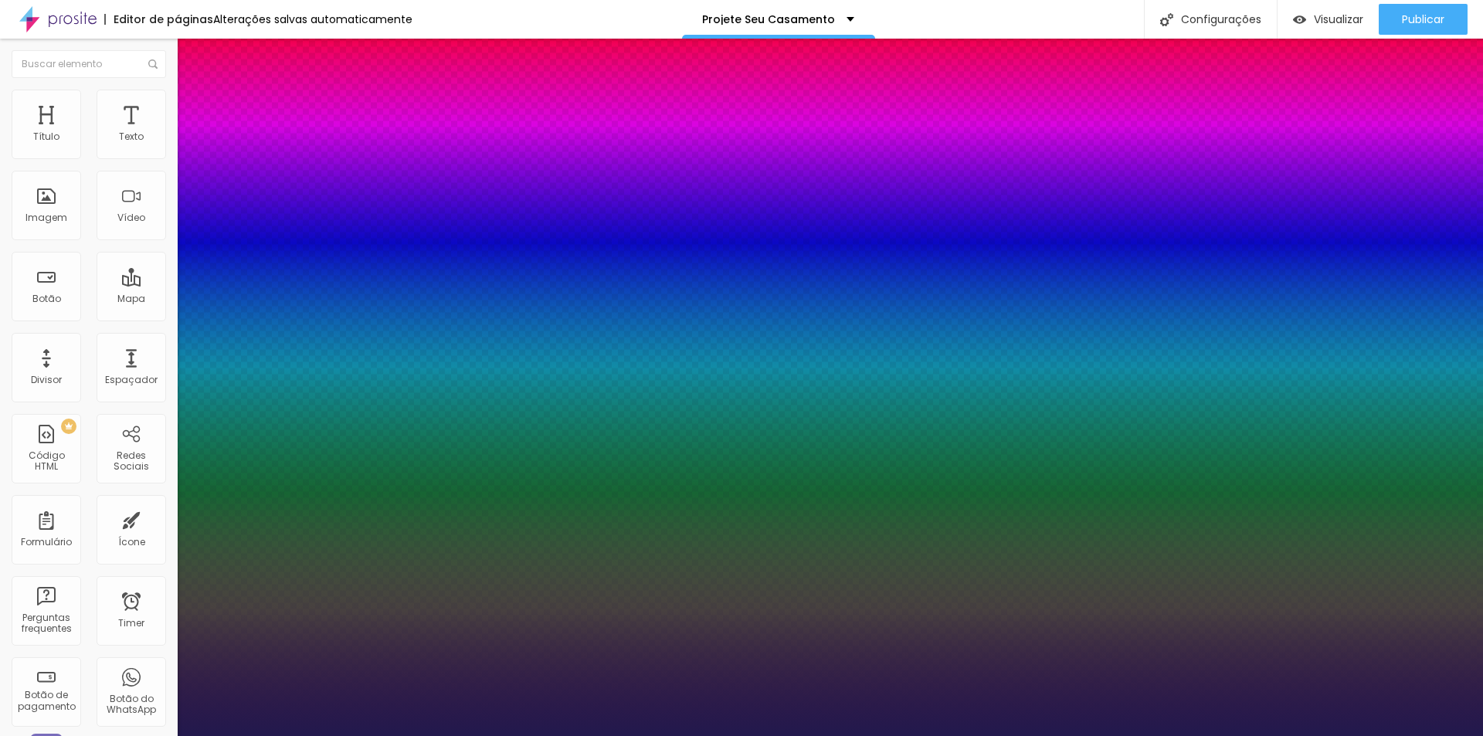
type input "1"
type input "27"
type input "1"
drag, startPoint x: 211, startPoint y: 265, endPoint x: 222, endPoint y: 269, distance: 11.5
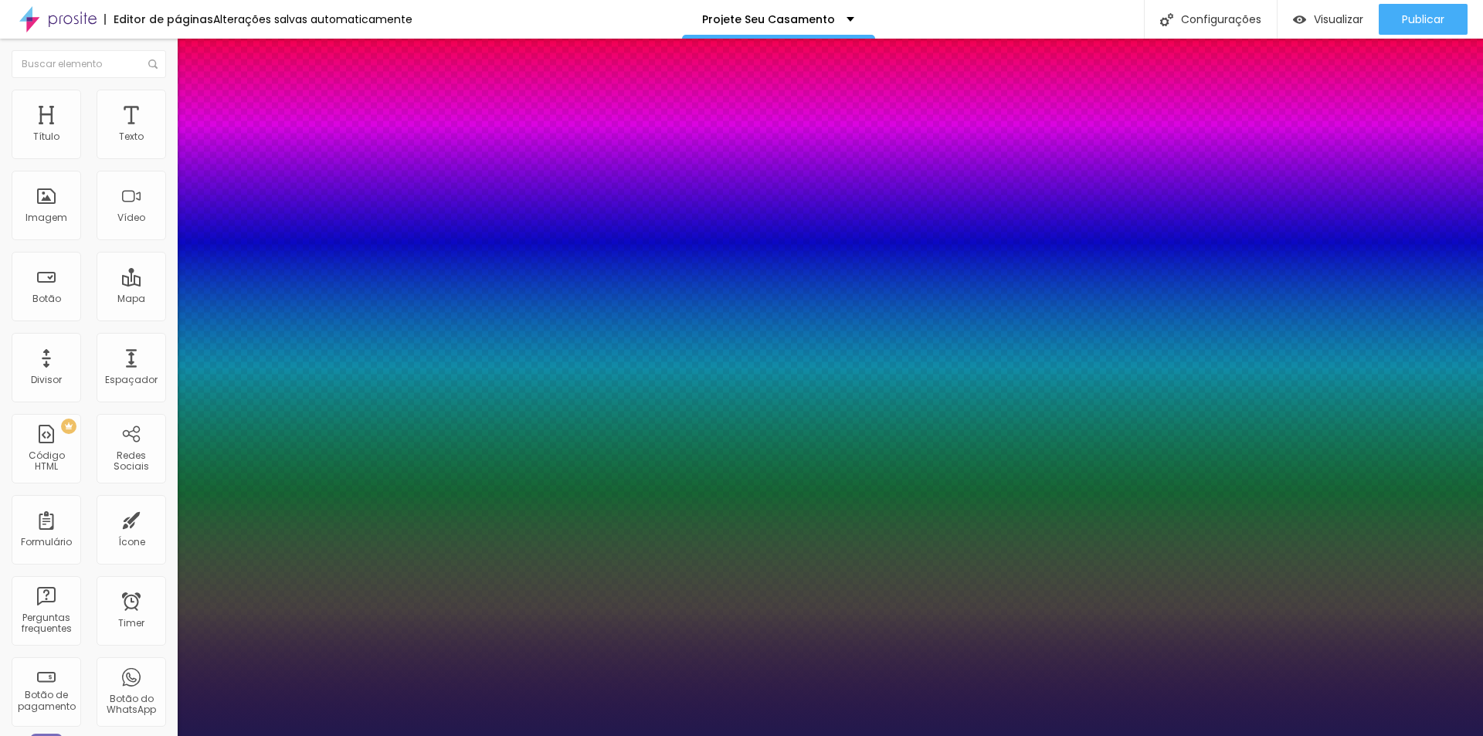
type input "27"
type input "1"
drag, startPoint x: 338, startPoint y: 264, endPoint x: 363, endPoint y: 263, distance: 24.8
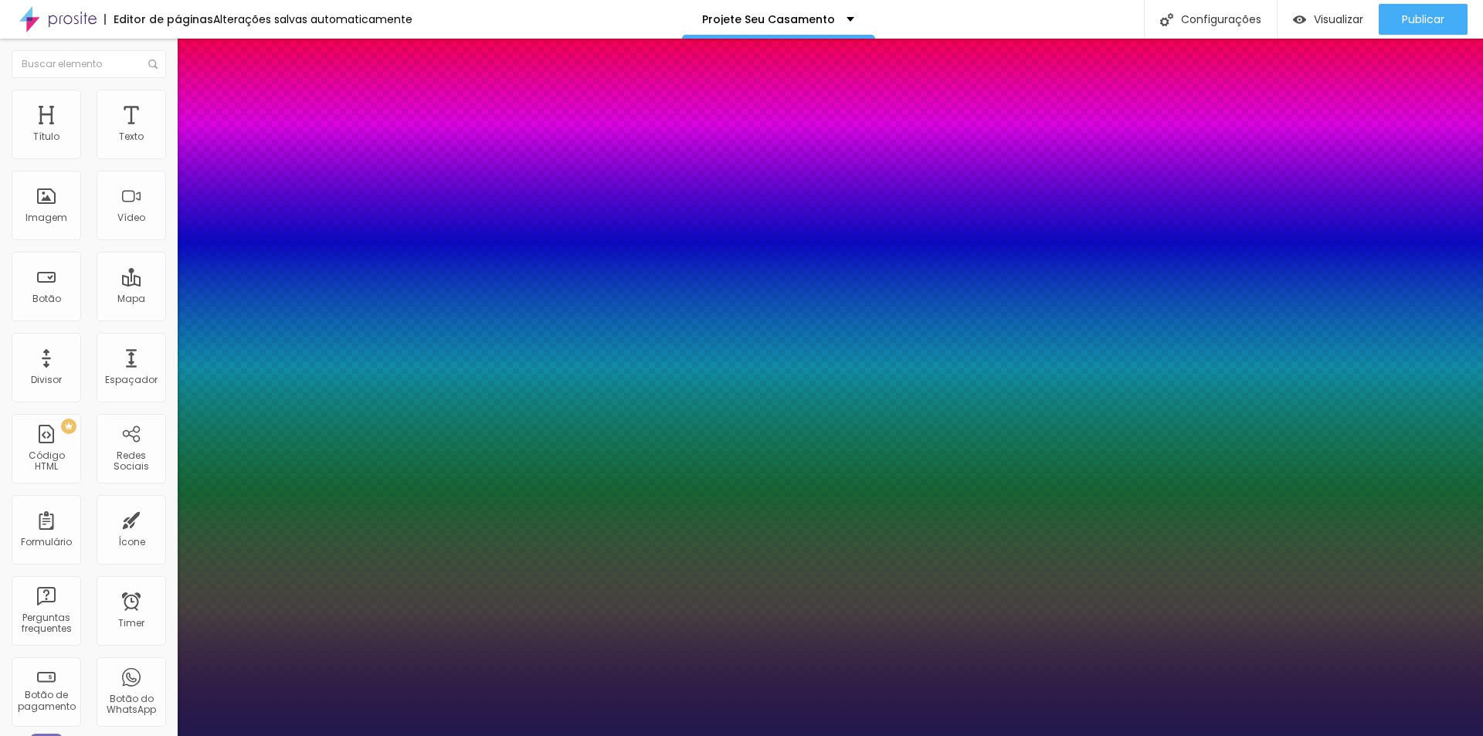
type input "8"
type input "2"
type input "1"
type input "8"
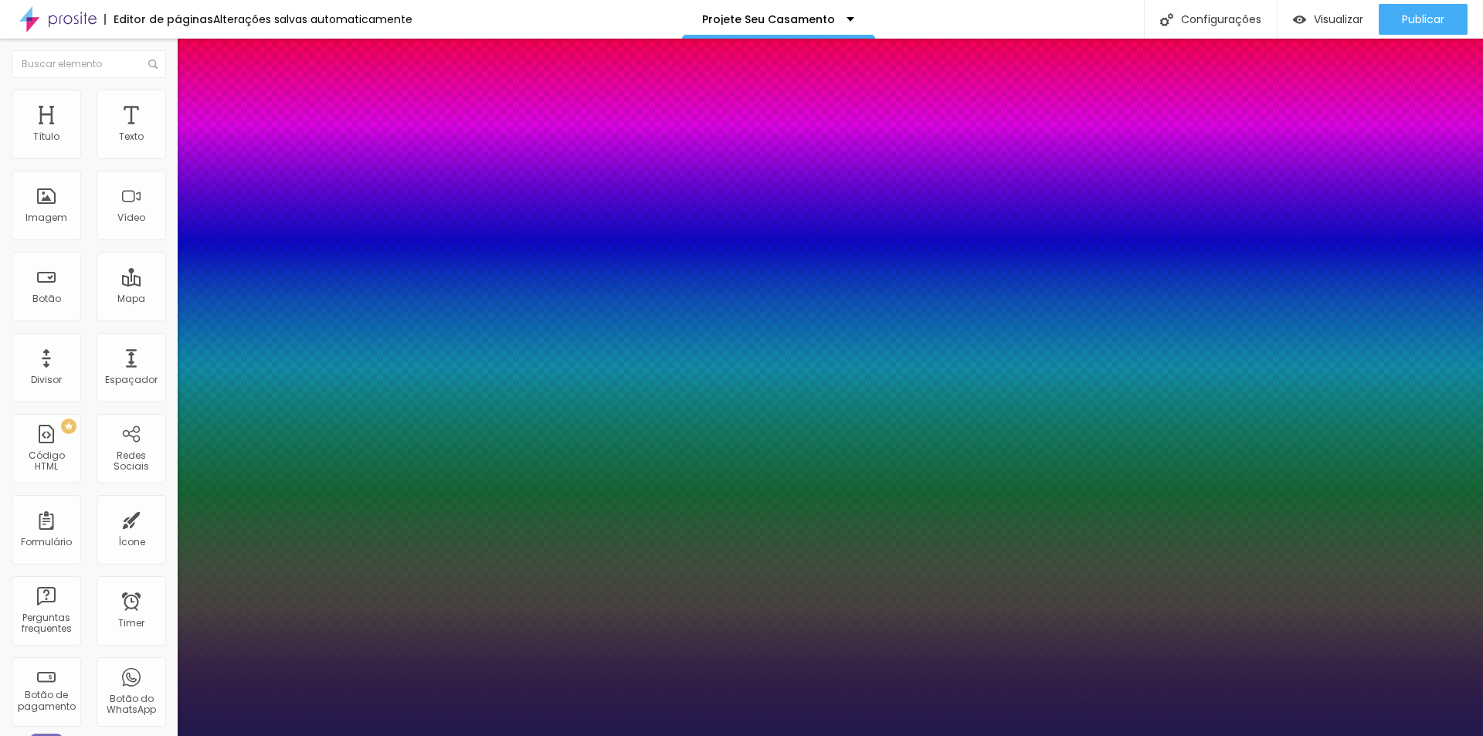
type input "1"
type input "29"
type input "100"
type input "1"
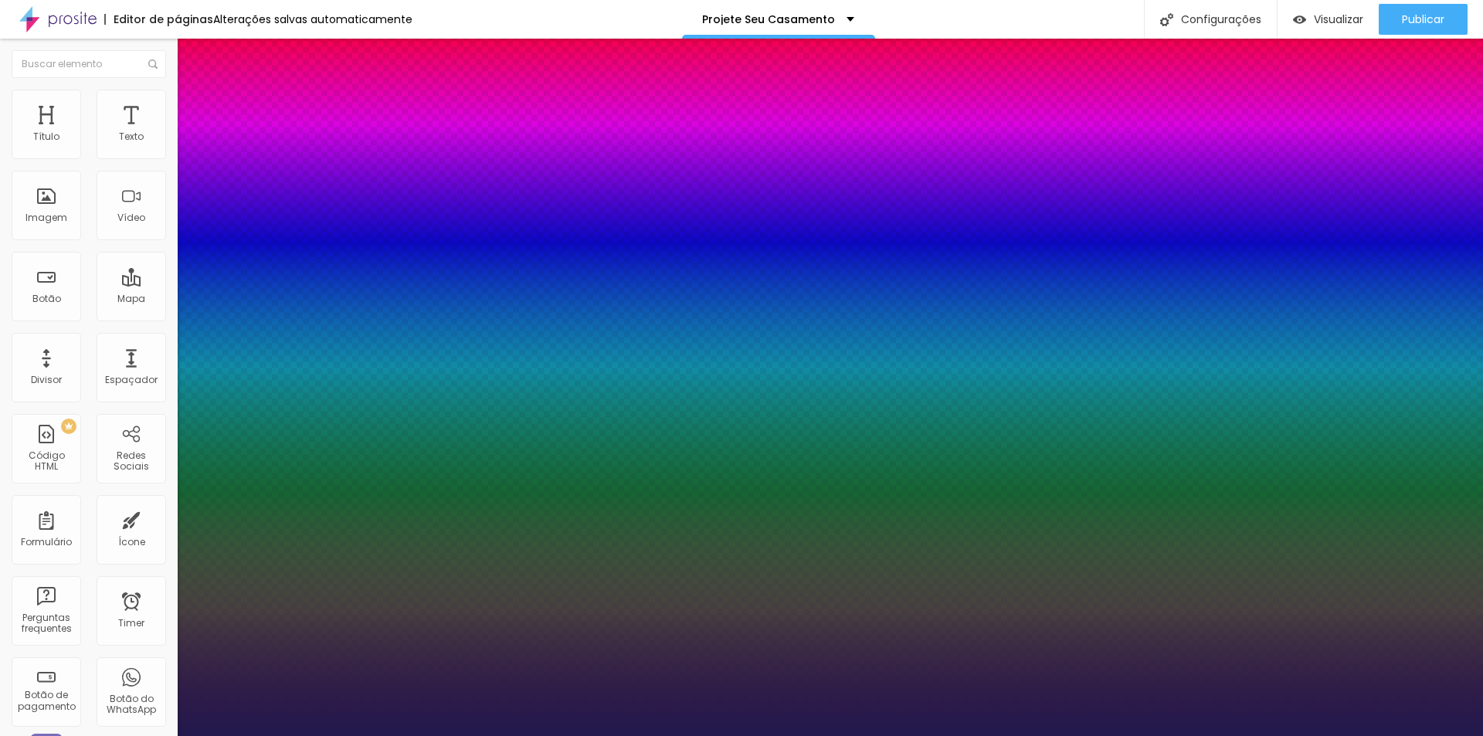
drag, startPoint x: 329, startPoint y: 264, endPoint x: 351, endPoint y: 273, distance: 23.2
type input "8"
type input "2"
type input "1"
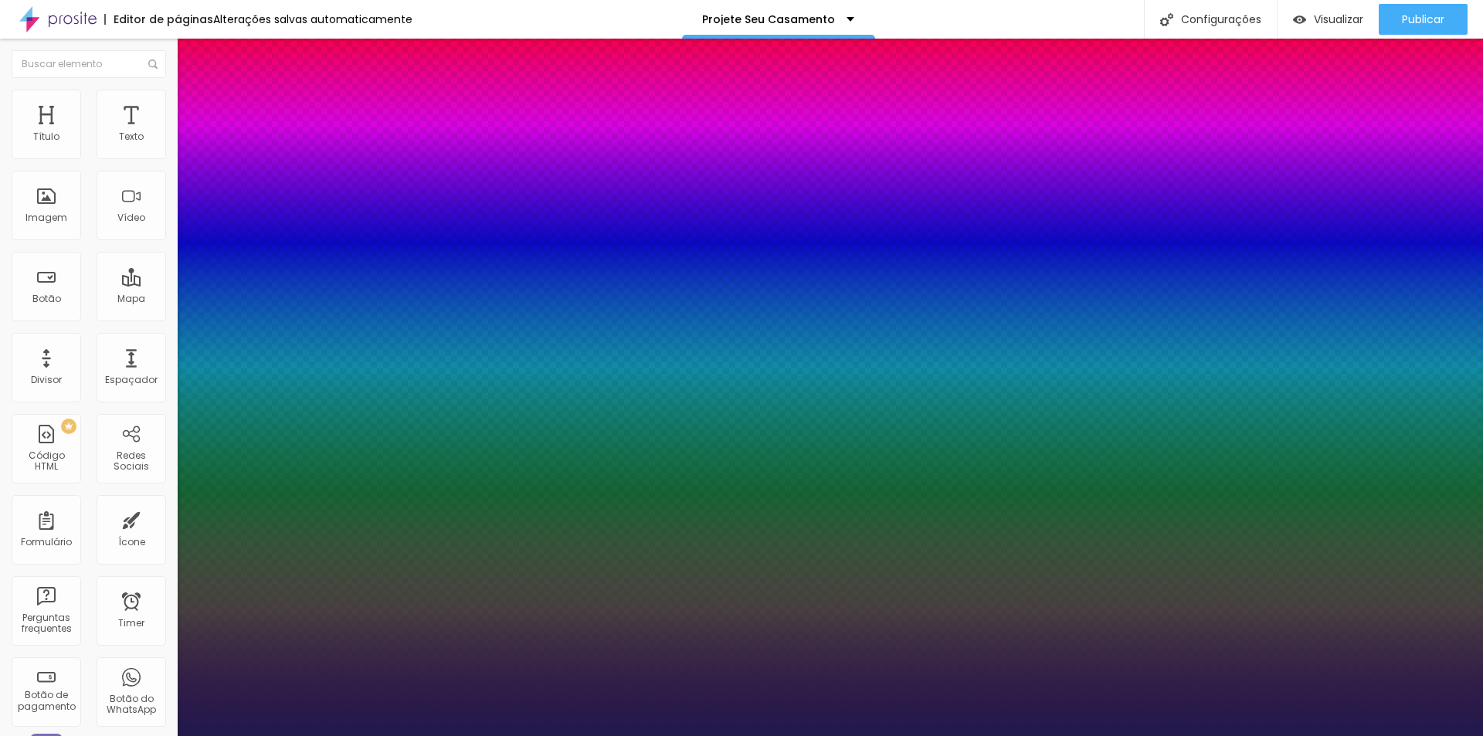
type input "20"
type input "1"
type input "20"
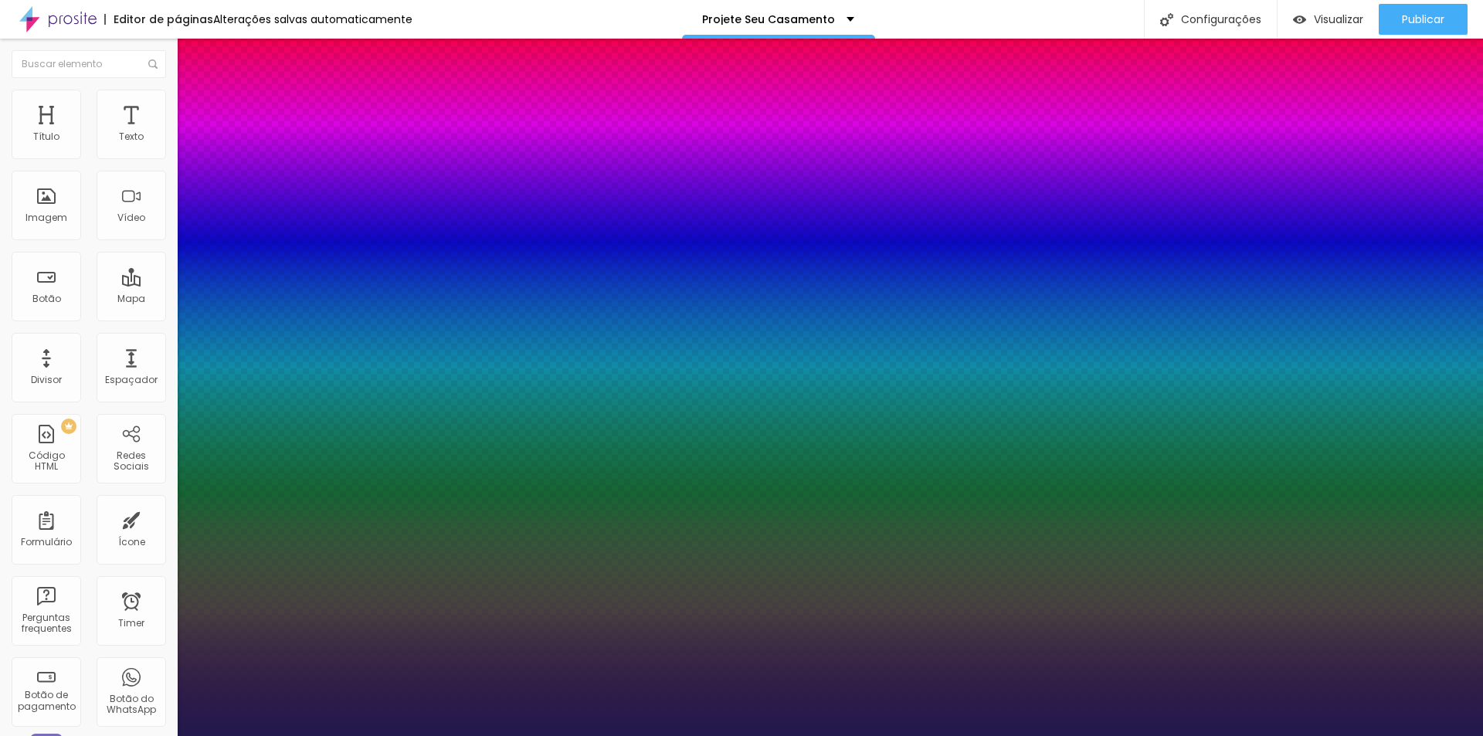
drag, startPoint x: 332, startPoint y: 335, endPoint x: 351, endPoint y: 333, distance: 19.4
type input "0"
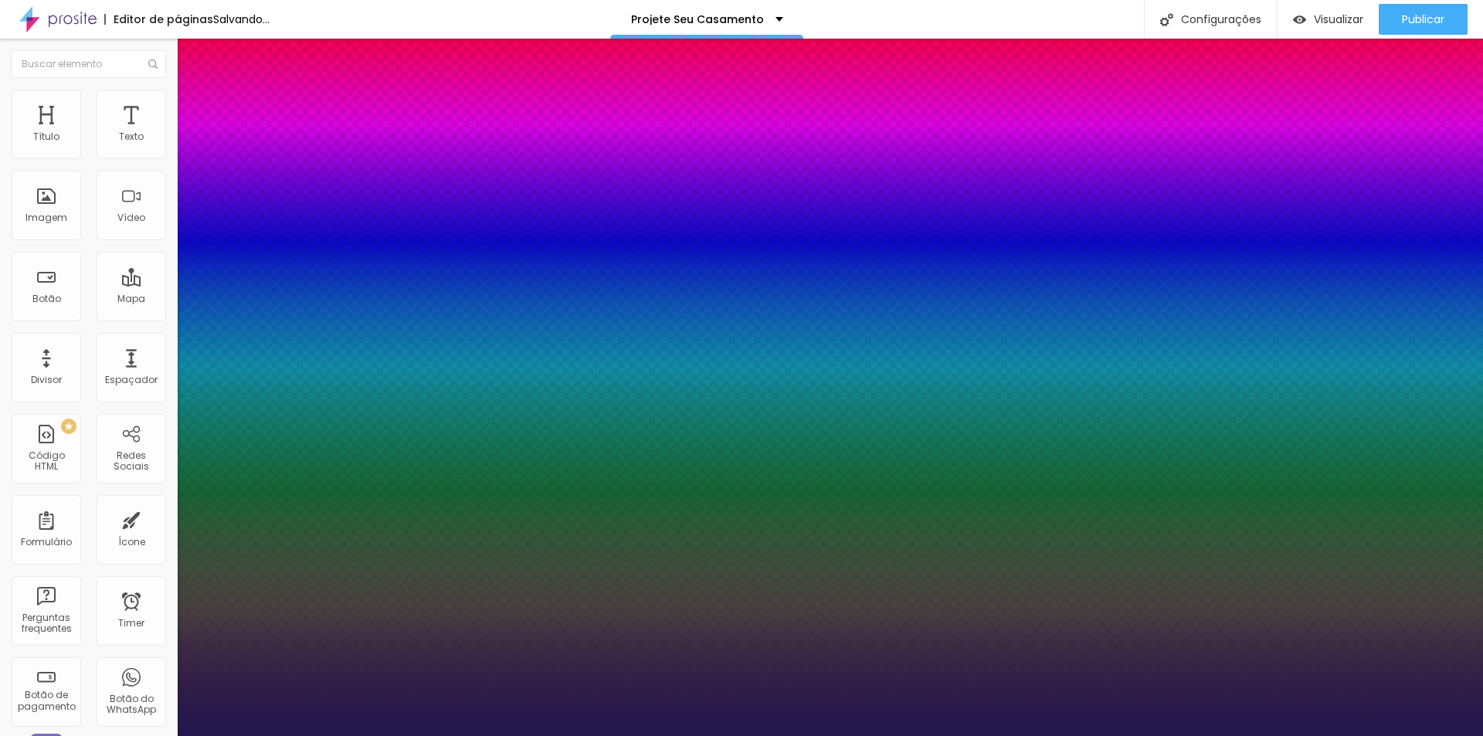
drag, startPoint x: 333, startPoint y: 371, endPoint x: 352, endPoint y: 371, distance: 19.3
type input "0.5"
type input "0"
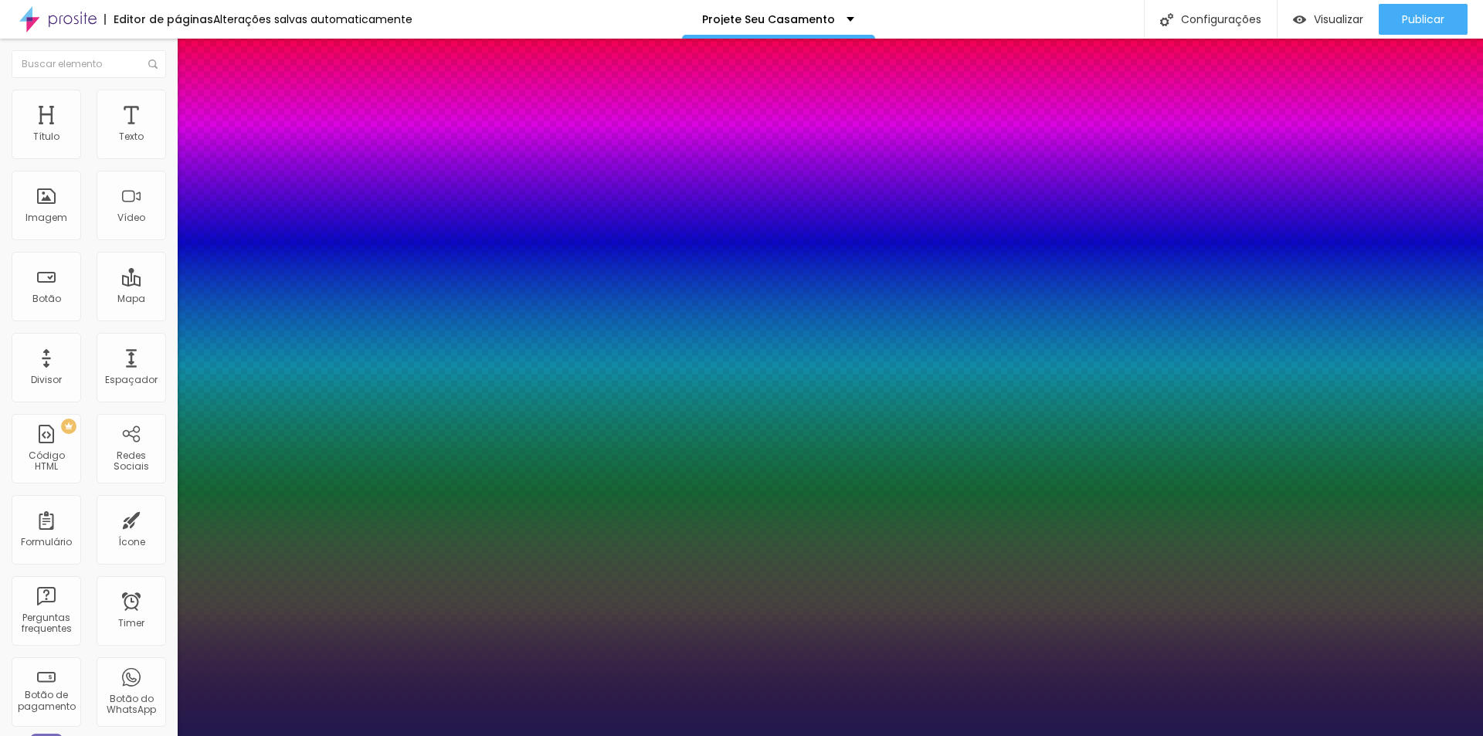
drag, startPoint x: 336, startPoint y: 374, endPoint x: 352, endPoint y: 377, distance: 16.5
type input "2"
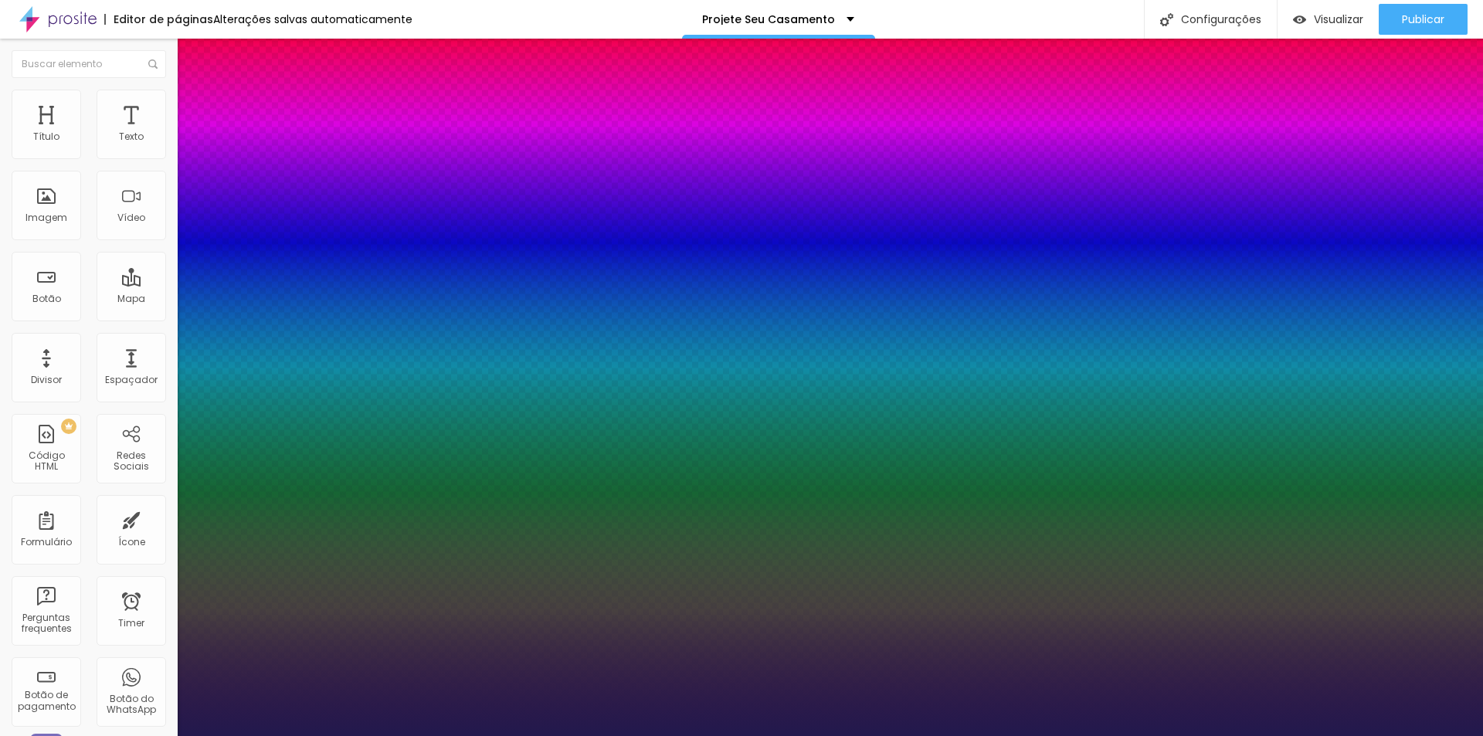
type input "5"
type input "2"
drag, startPoint x: 337, startPoint y: 372, endPoint x: 351, endPoint y: 369, distance: 15.0
type input "2"
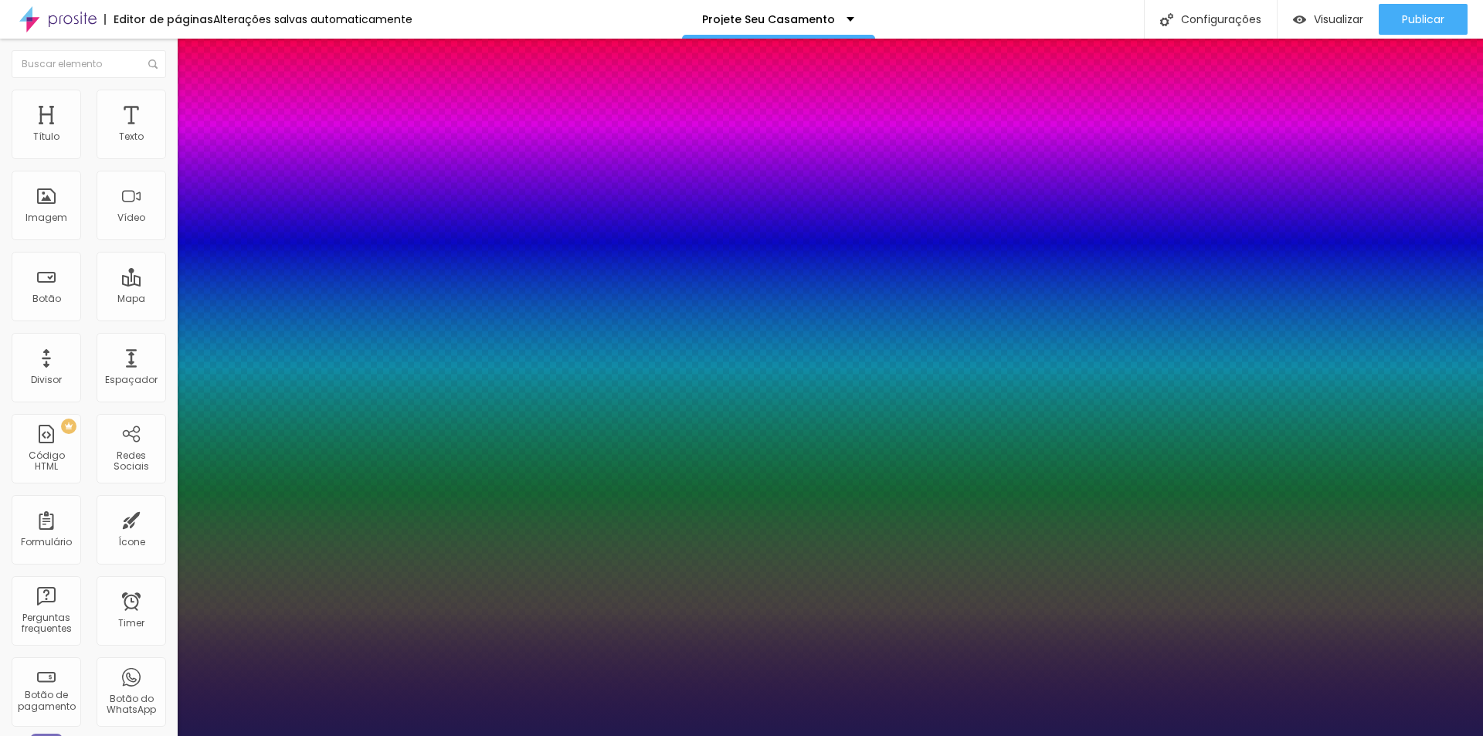
click at [66, 735] on div at bounding box center [741, 736] width 1483 height 0
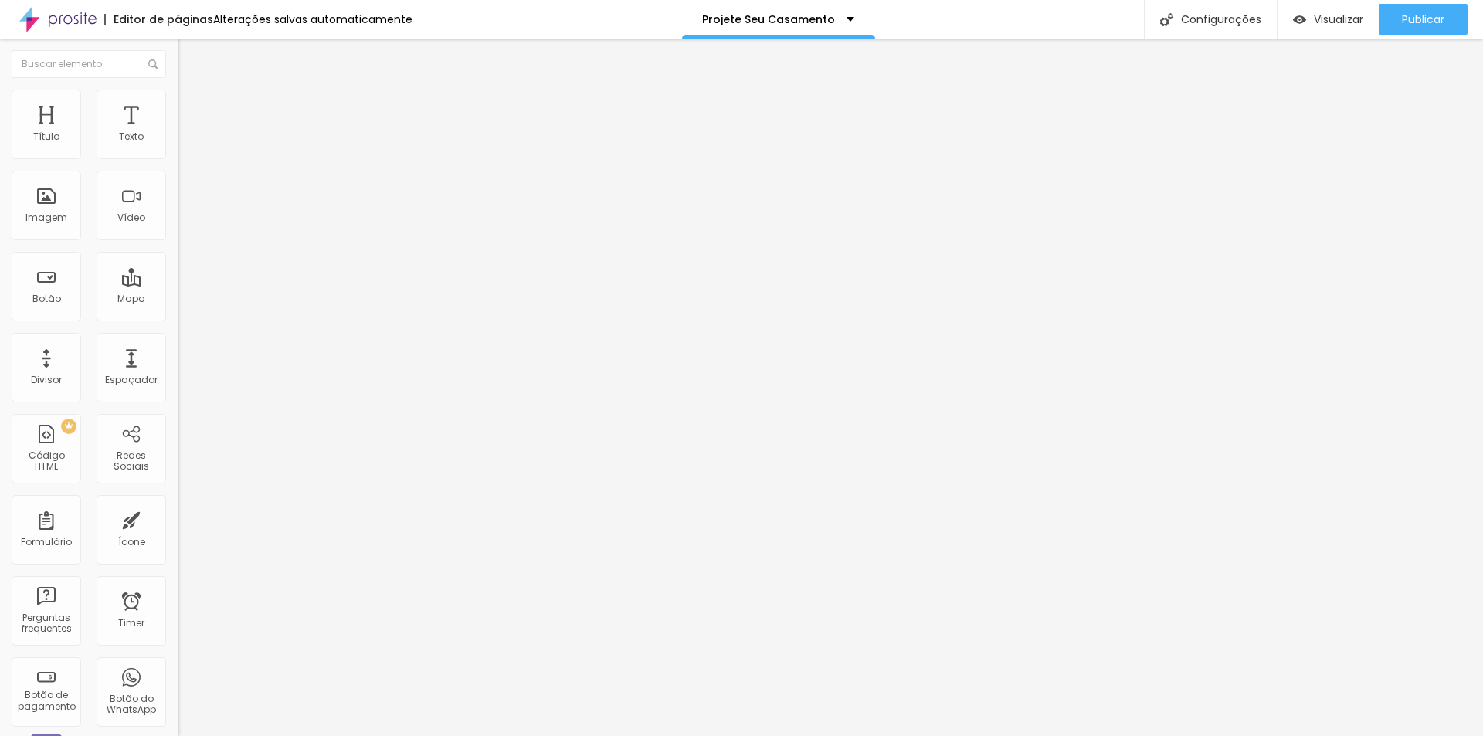
click at [192, 107] on span "Avançado" at bounding box center [217, 99] width 51 height 13
click at [178, 88] on img at bounding box center [185, 81] width 14 height 14
click at [178, 90] on li "Estilo" at bounding box center [267, 81] width 178 height 15
click at [192, 91] on span "Estilo" at bounding box center [204, 84] width 24 height 13
click at [189, 58] on img "button" at bounding box center [195, 56] width 12 height 12
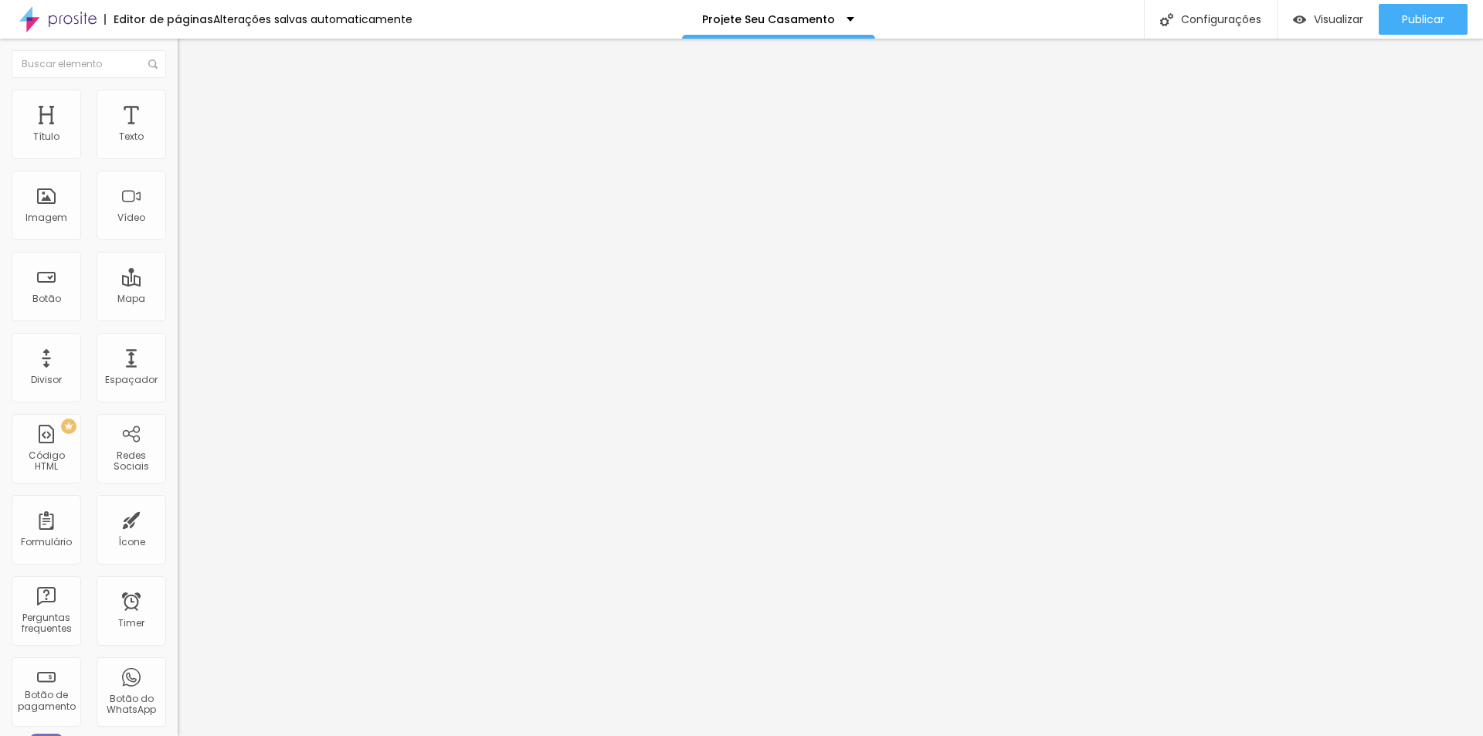
click at [178, 50] on button "Editar Texto" at bounding box center [267, 57] width 178 height 36
click at [178, 99] on img at bounding box center [185, 97] width 14 height 14
click at [178, 98] on img at bounding box center [185, 97] width 14 height 14
click at [192, 107] on span "Avançado" at bounding box center [217, 99] width 51 height 13
click at [178, 90] on li "Estilo" at bounding box center [267, 81] width 178 height 15
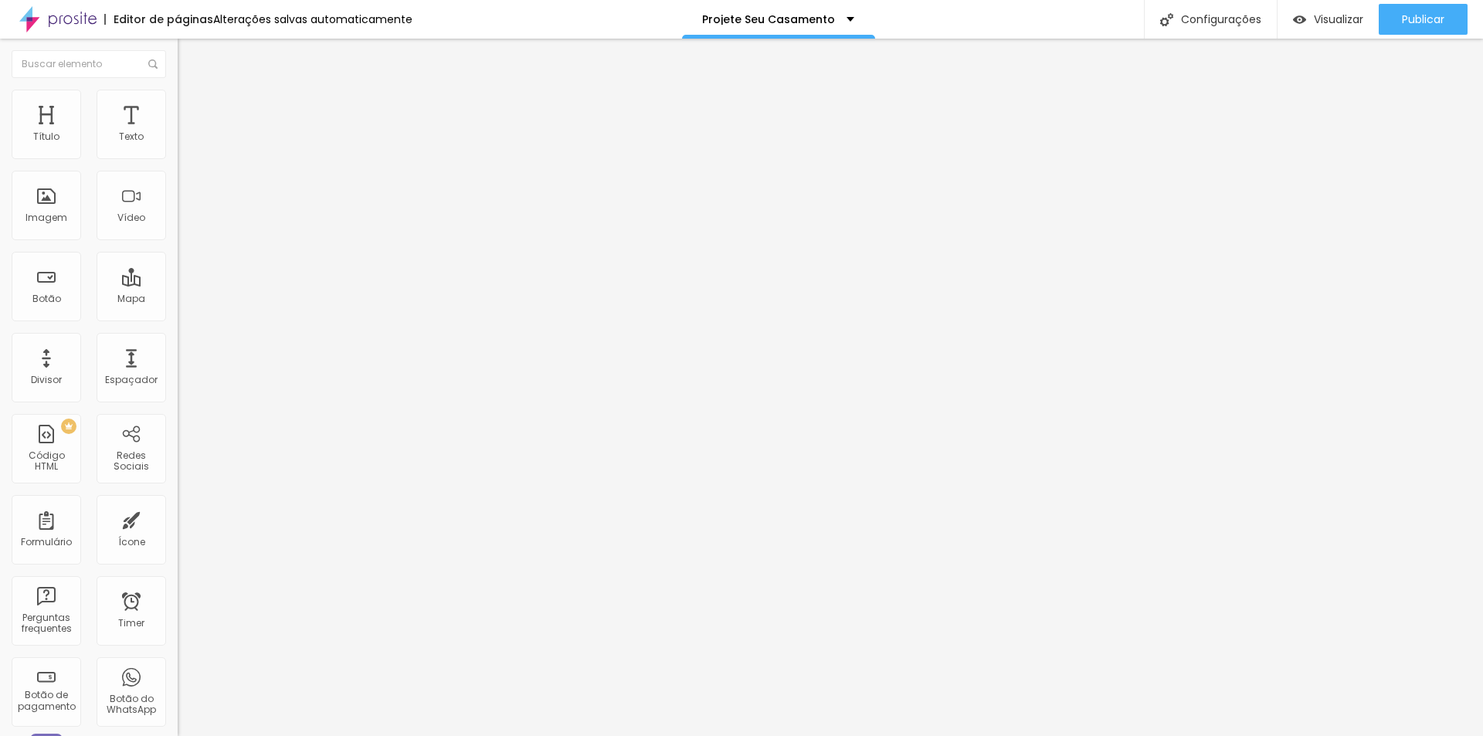
click at [178, 146] on span "Titulo 2" at bounding box center [203, 136] width 50 height 19
click at [178, 133] on span "Titulo 1" at bounding box center [203, 122] width 50 height 22
click at [178, 146] on span "Titulo 2" at bounding box center [203, 136] width 50 height 19
click at [178, 133] on span "Titulo 1" at bounding box center [203, 122] width 50 height 22
click at [178, 102] on li "Avançado" at bounding box center [267, 97] width 178 height 15
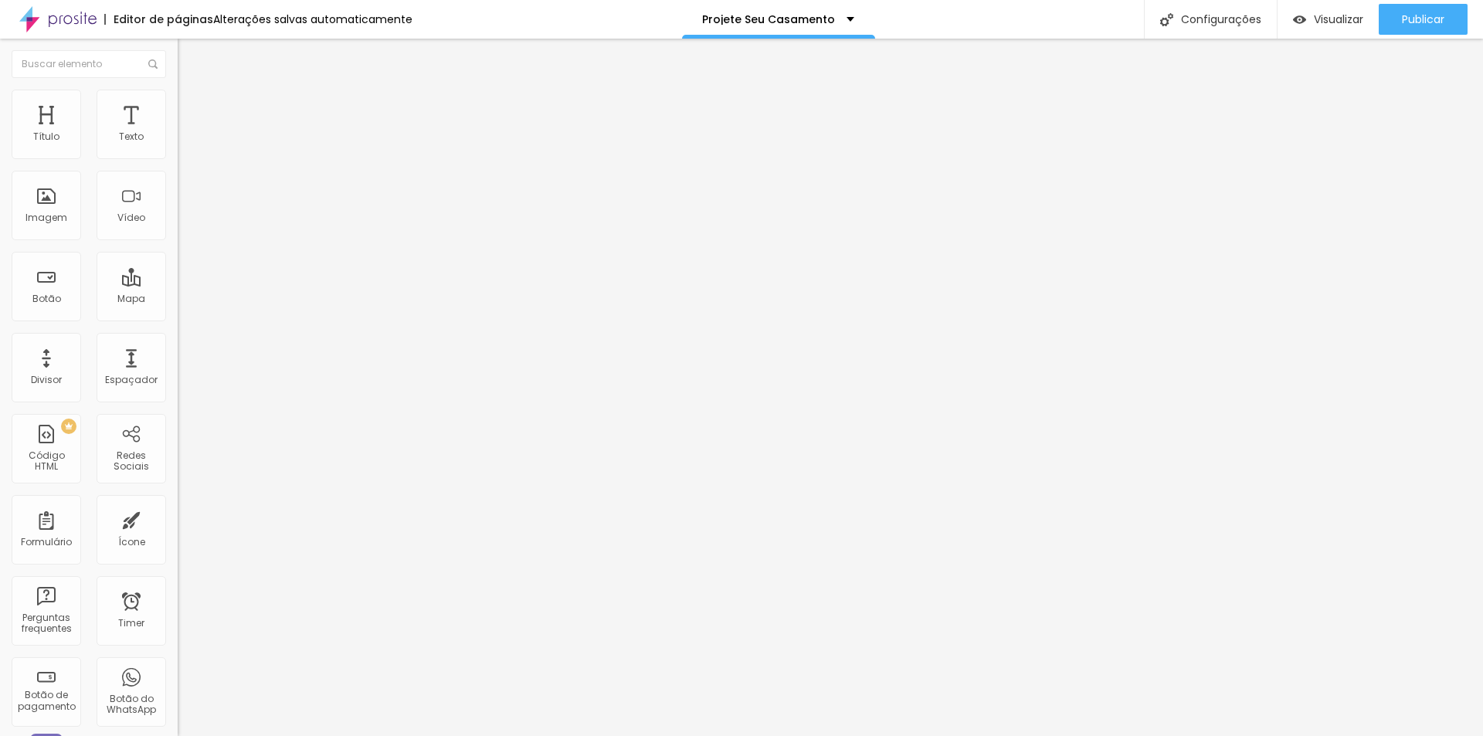
click at [178, 90] on li "Estilo" at bounding box center [267, 81] width 178 height 15
click at [184, 144] on icon "button" at bounding box center [188, 138] width 9 height 9
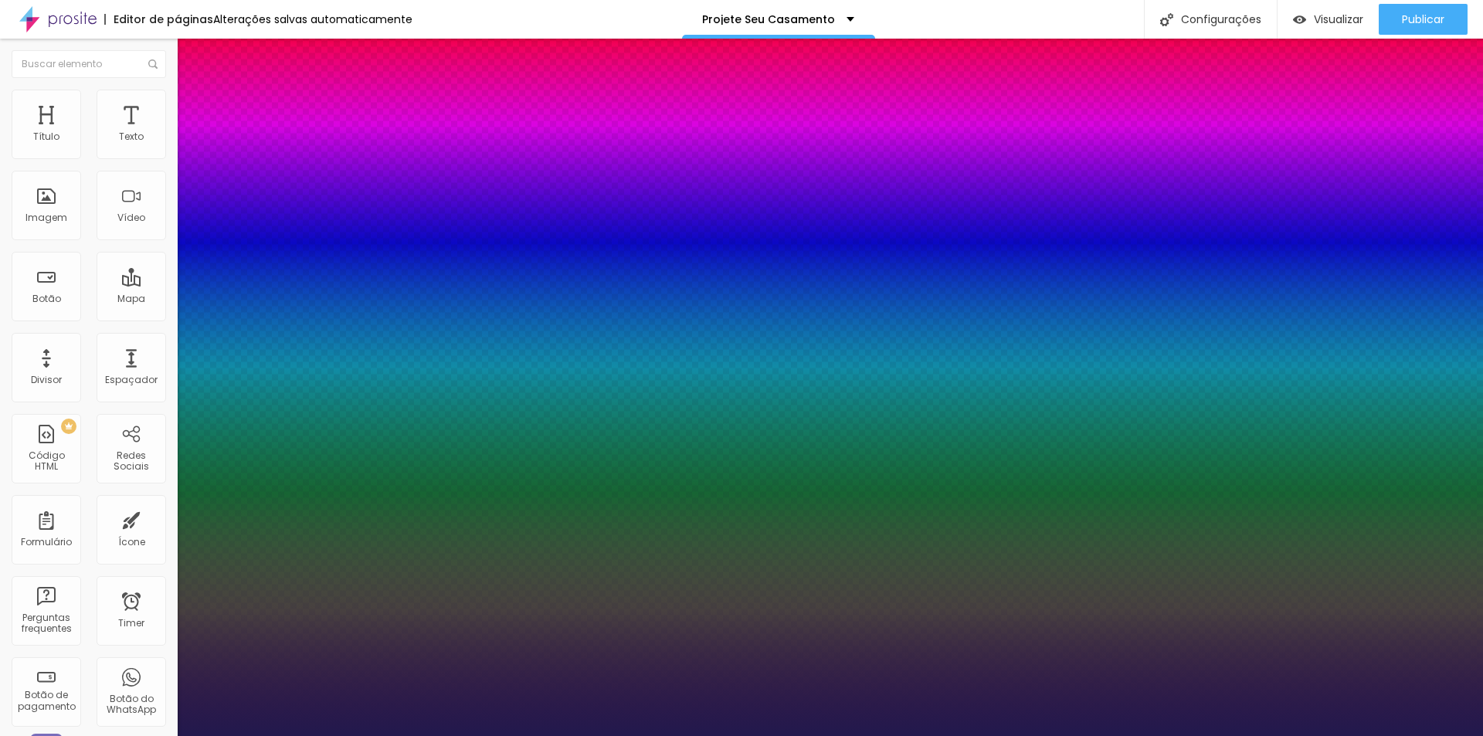
select select "Amaranth"
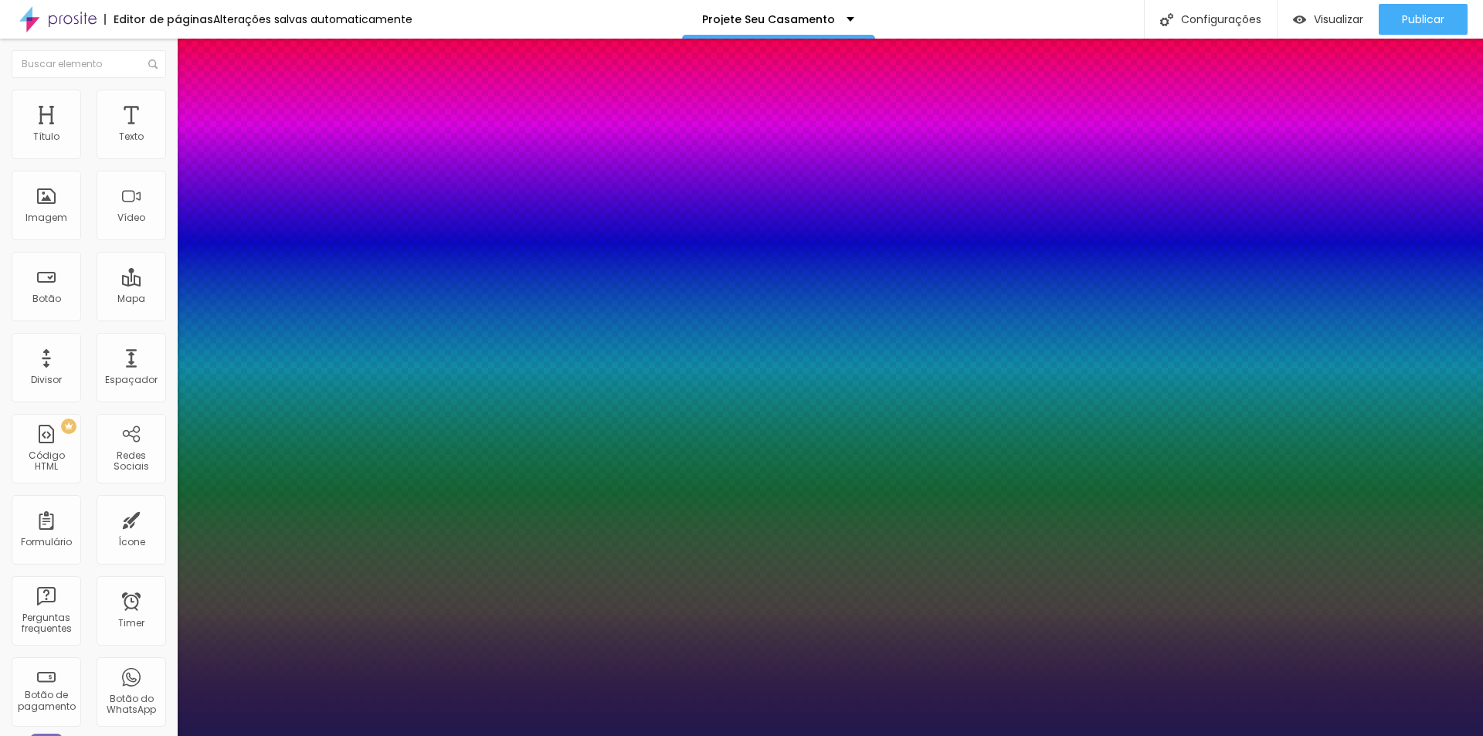
type input "22"
type input "25"
type input "27"
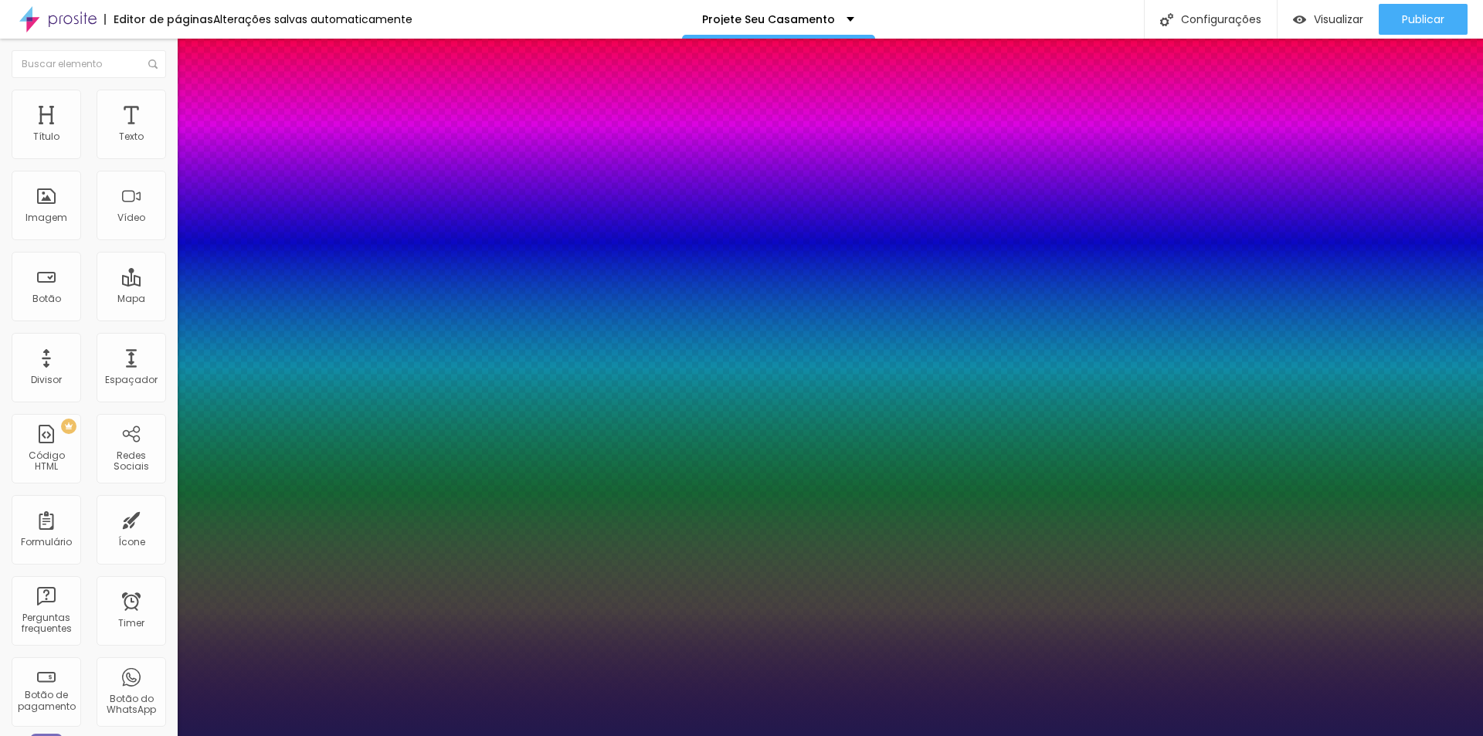
type input "27"
type input "29"
type input "31"
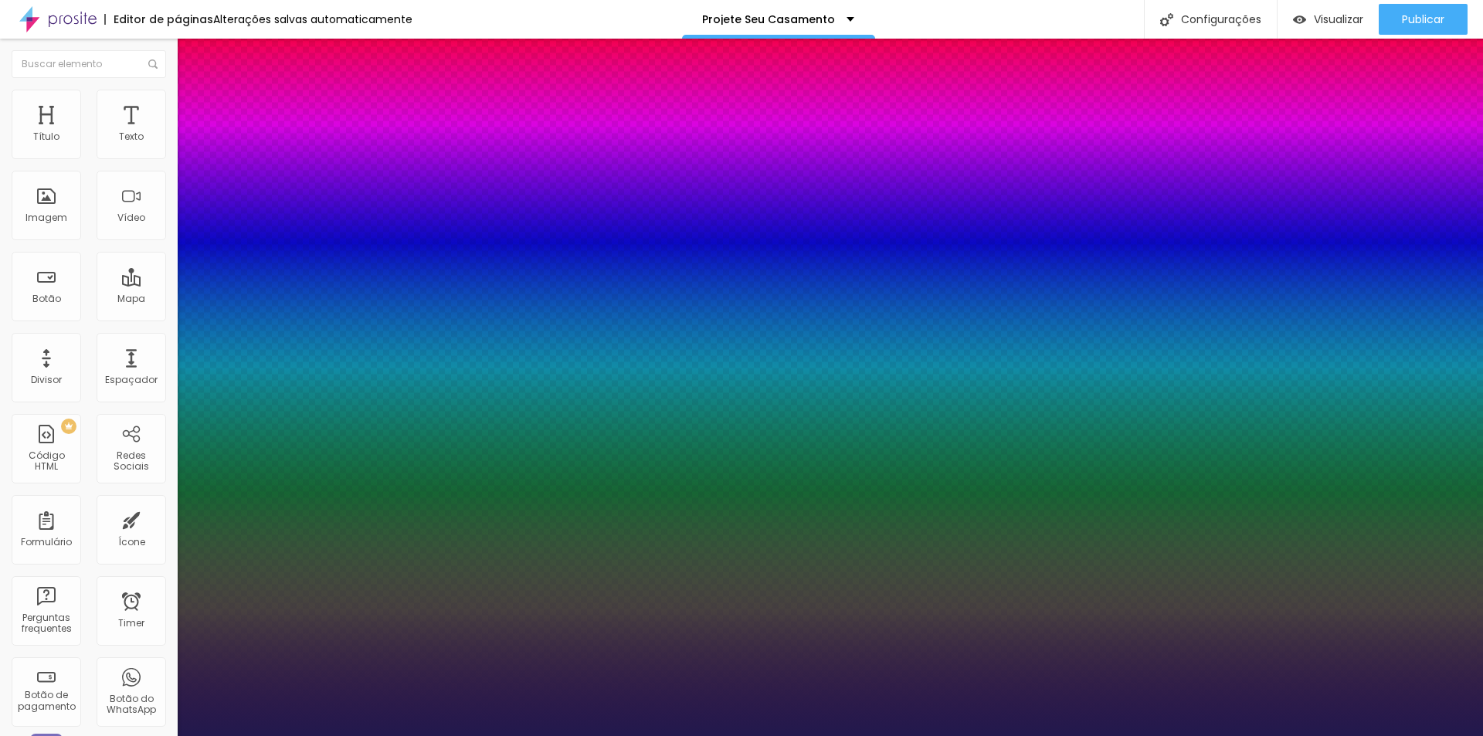
type input "29"
type input "26"
type input "28"
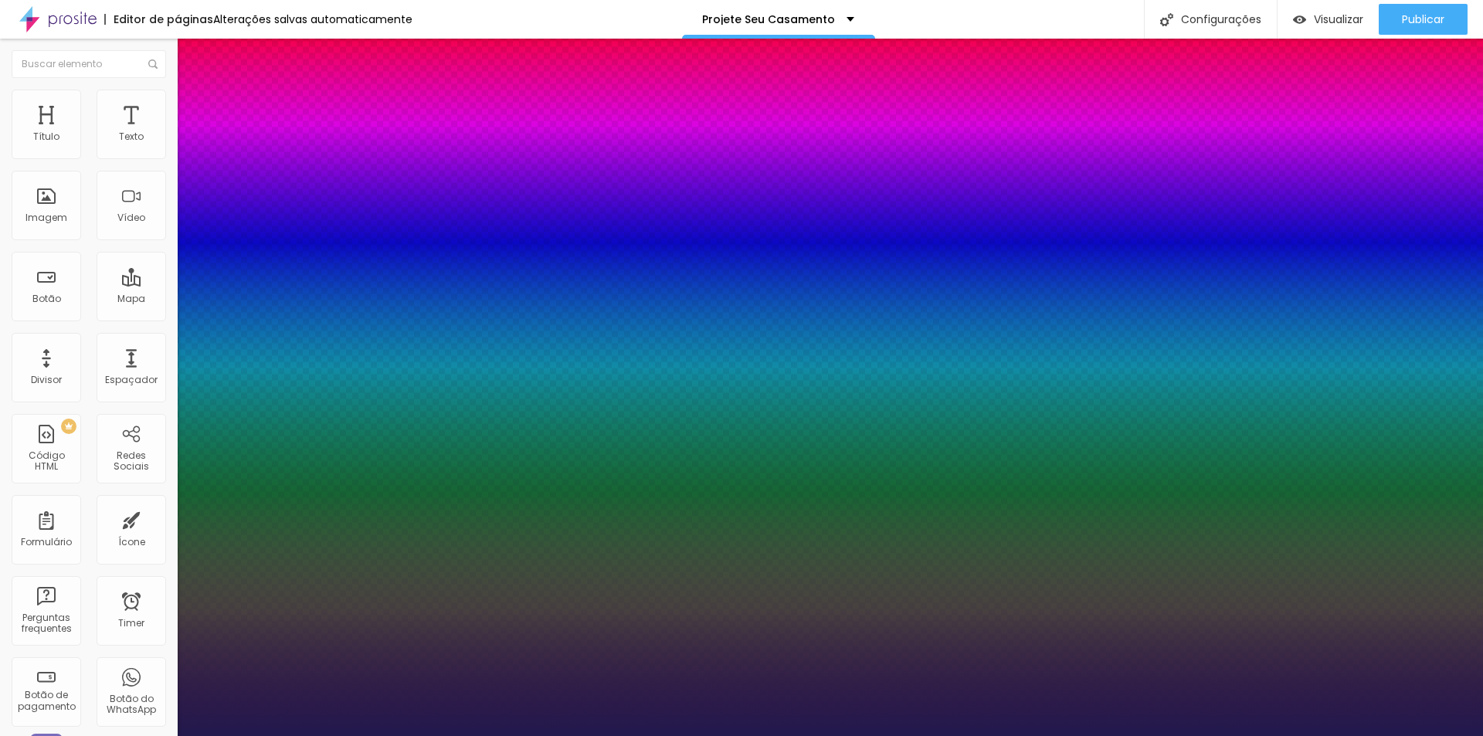
type input "28"
type input "29"
type input "30"
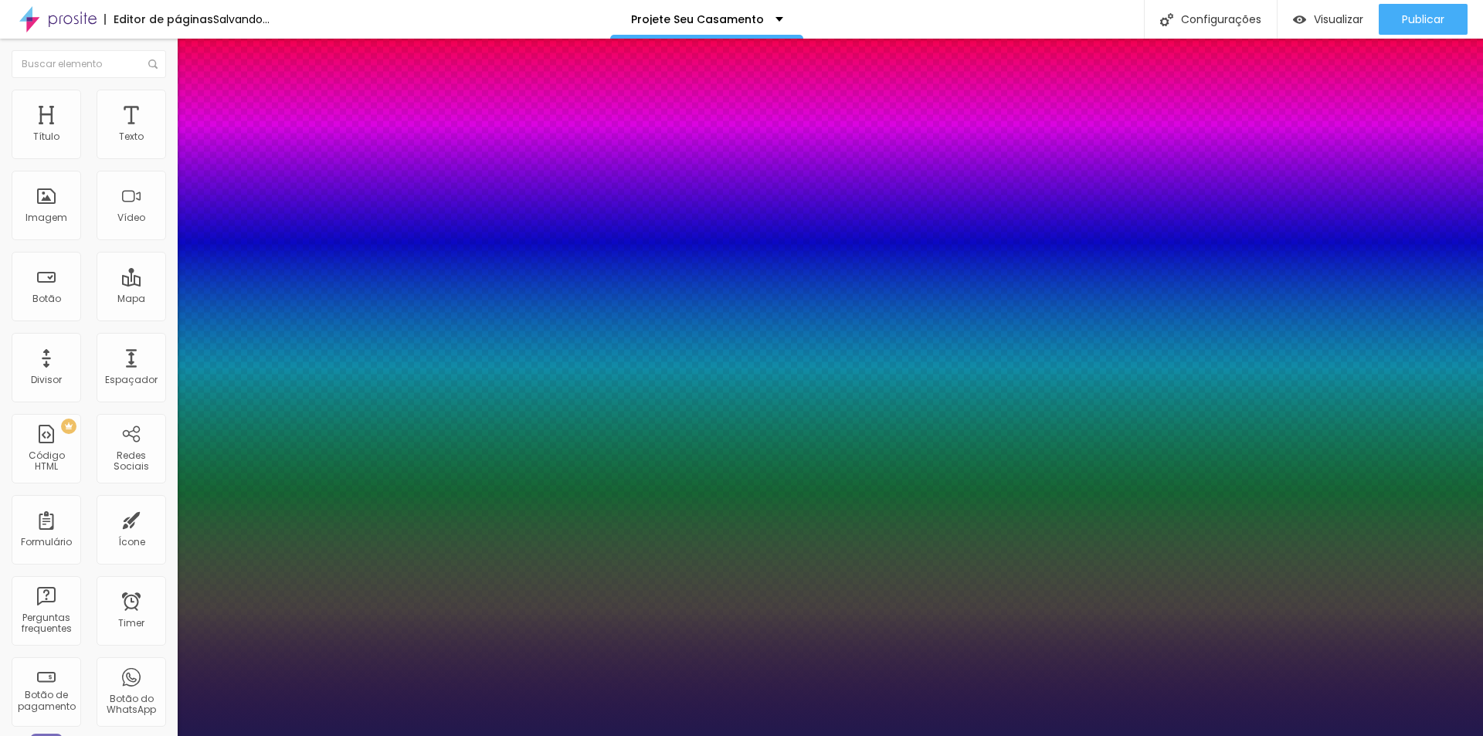
type input "29"
type input "28"
drag, startPoint x: 213, startPoint y: 262, endPoint x: 223, endPoint y: 266, distance: 10.8
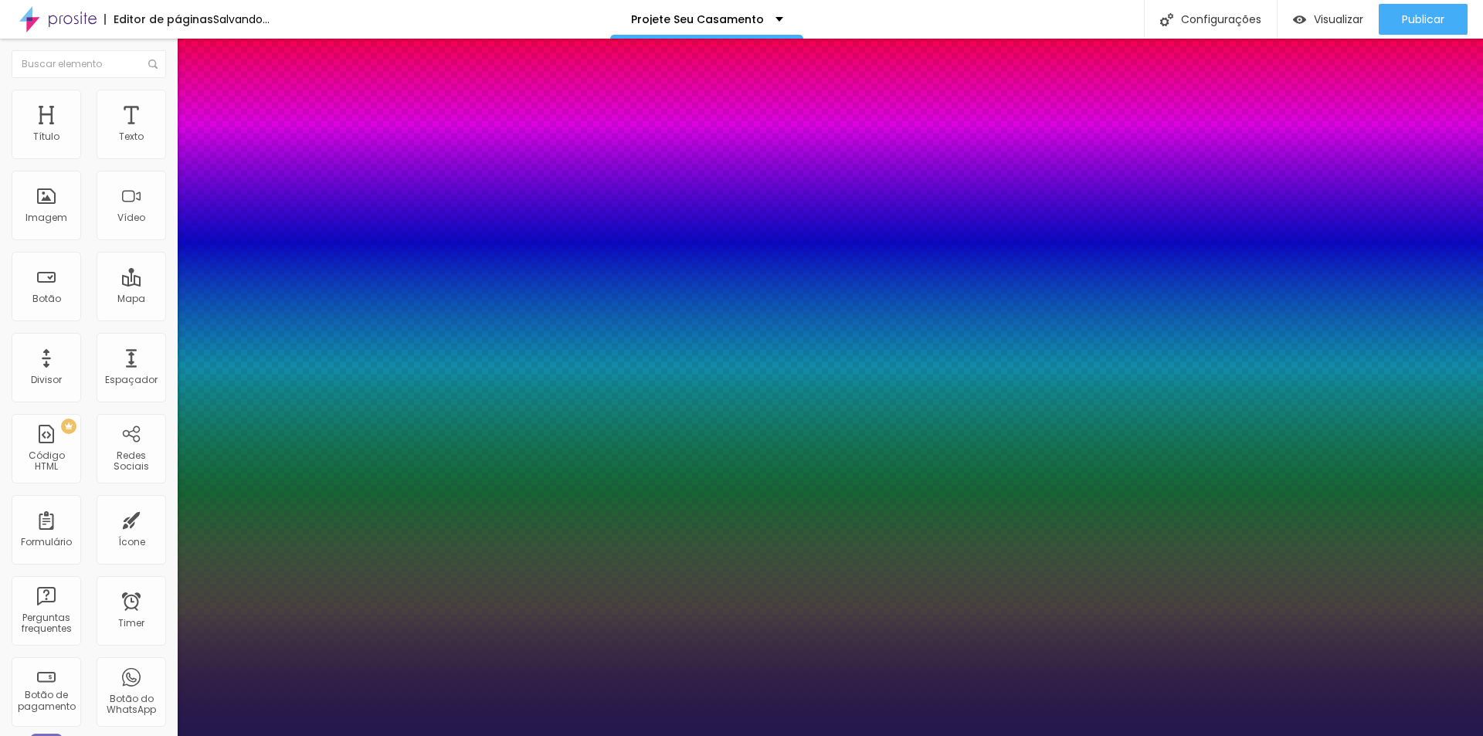
drag, startPoint x: 337, startPoint y: 265, endPoint x: 355, endPoint y: 260, distance: 18.4
type input "8"
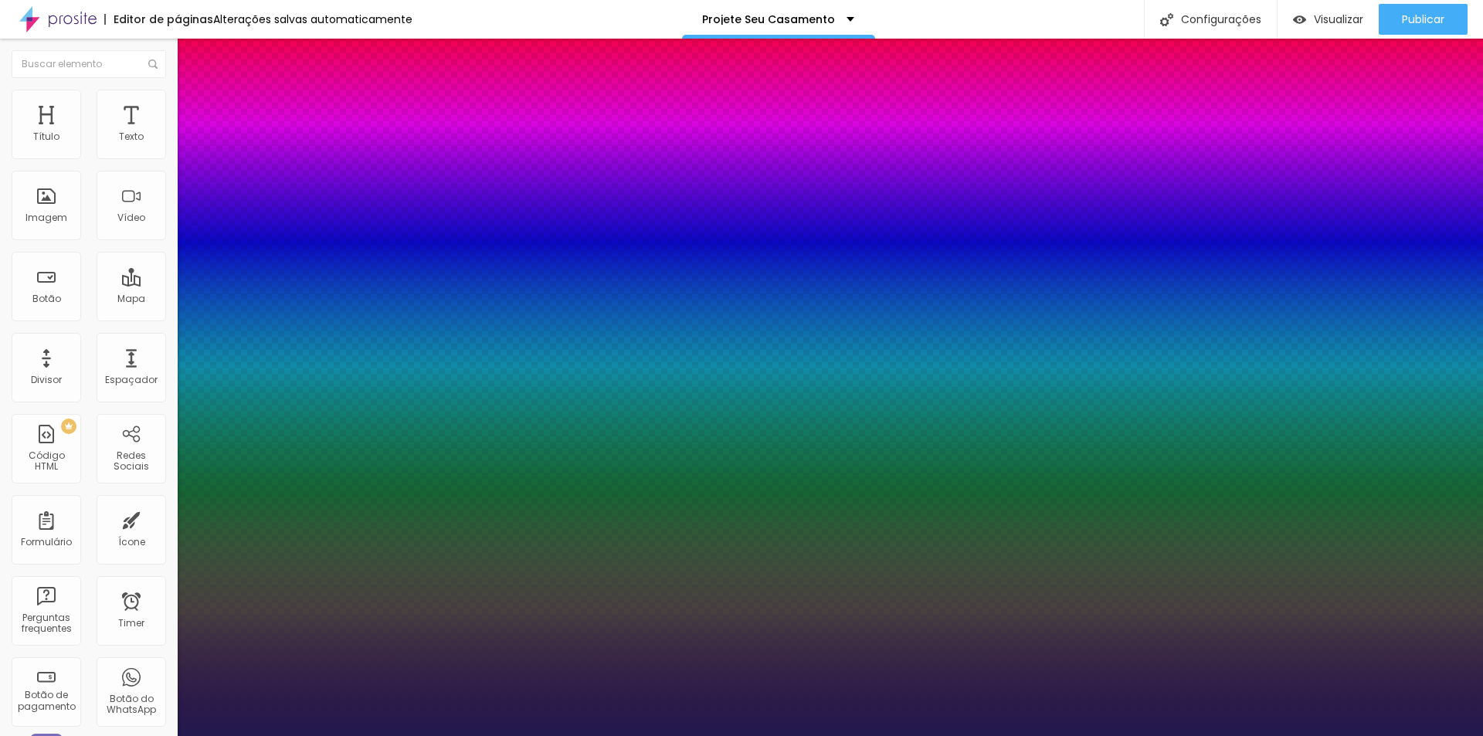
type input "2"
type input "25"
type input "0.9"
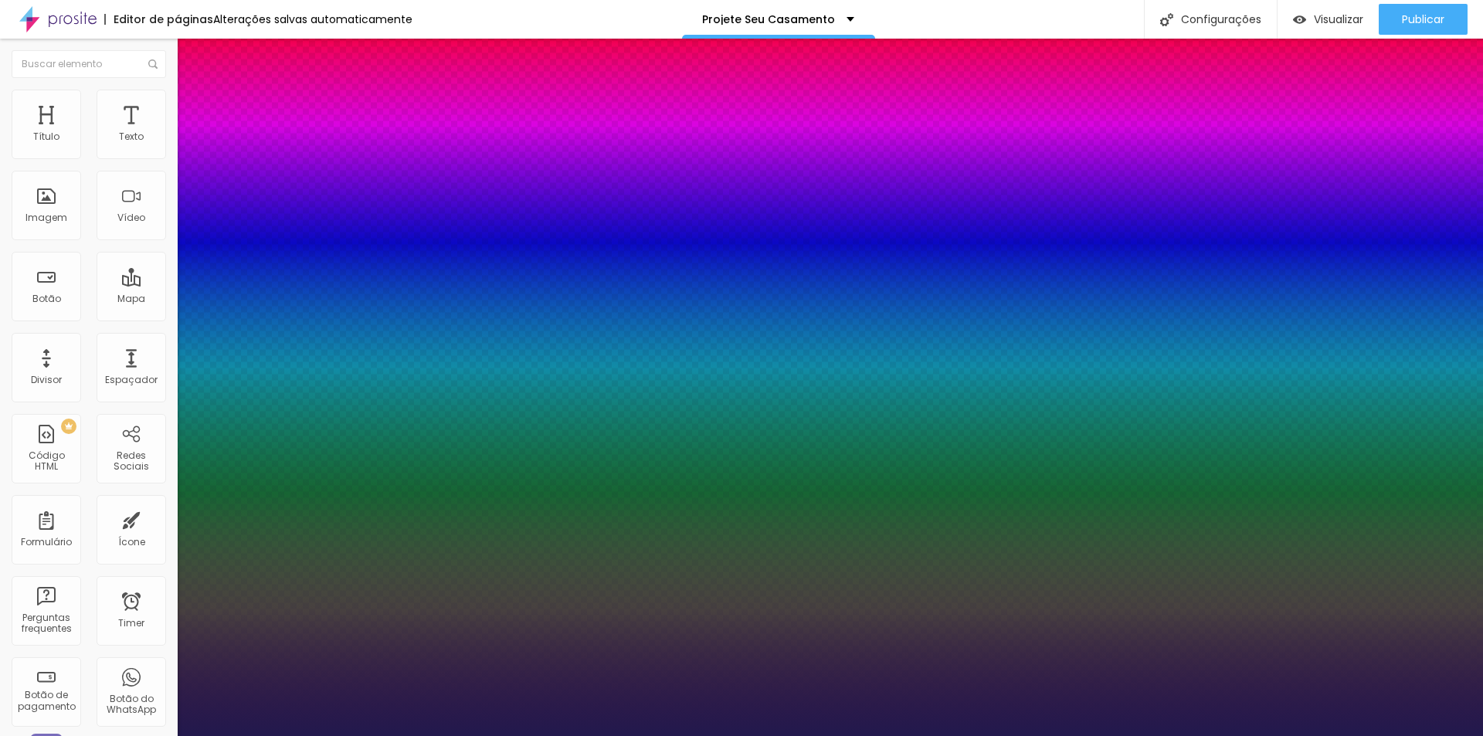
type input "0.9"
type input "1.1"
type input "1.6"
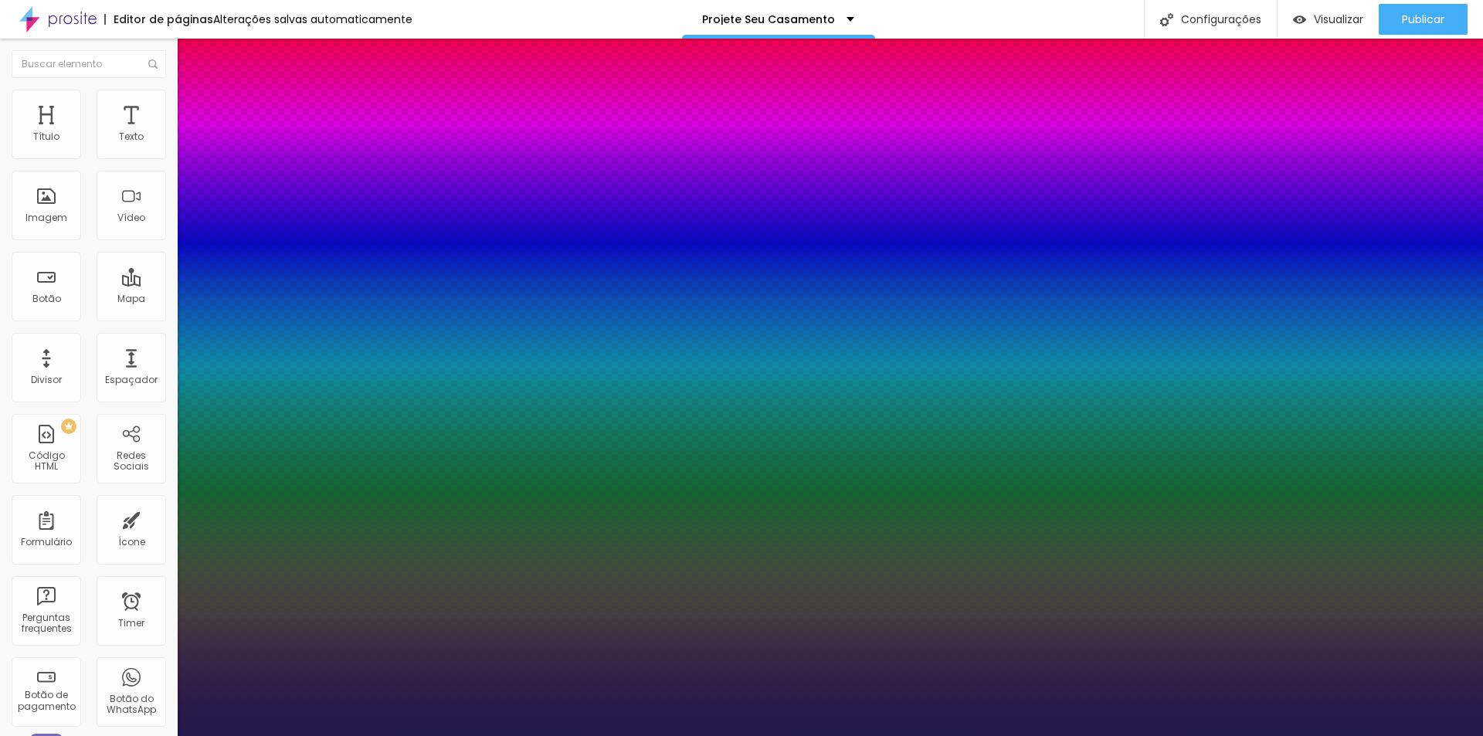
type input "2.2"
type input "2.3"
type input "2"
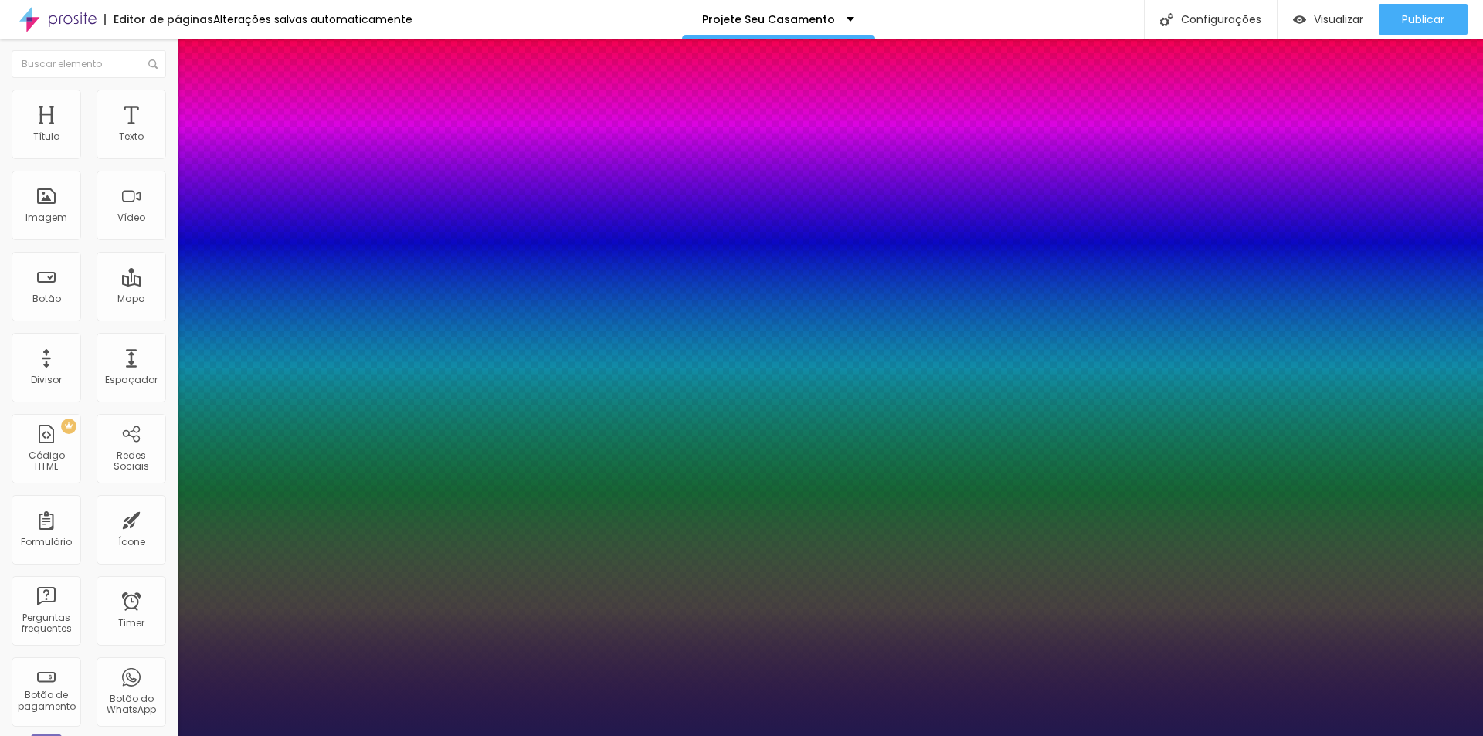
type input "2"
type input "1.8"
type input "1.7"
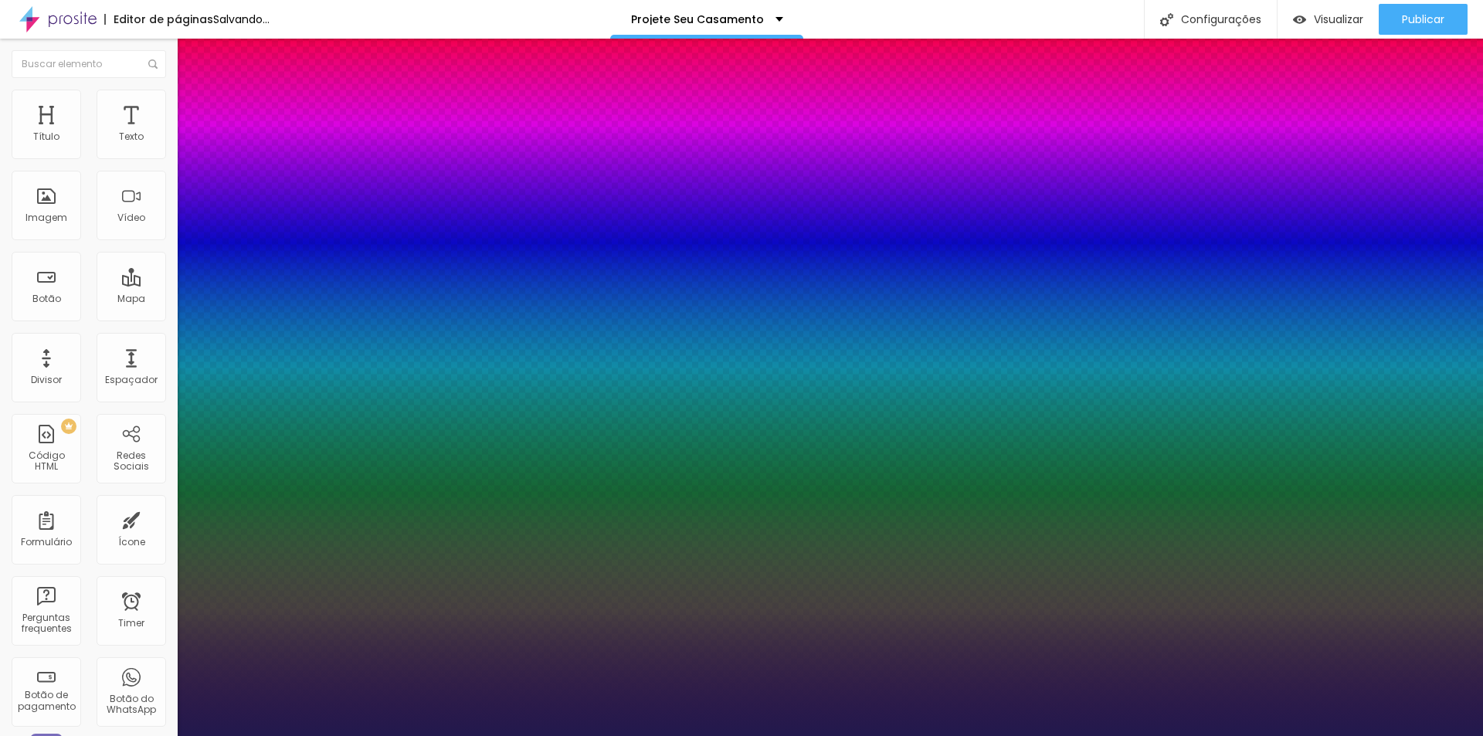
type input "1.6"
drag, startPoint x: 199, startPoint y: 295, endPoint x: 216, endPoint y: 295, distance: 17.0
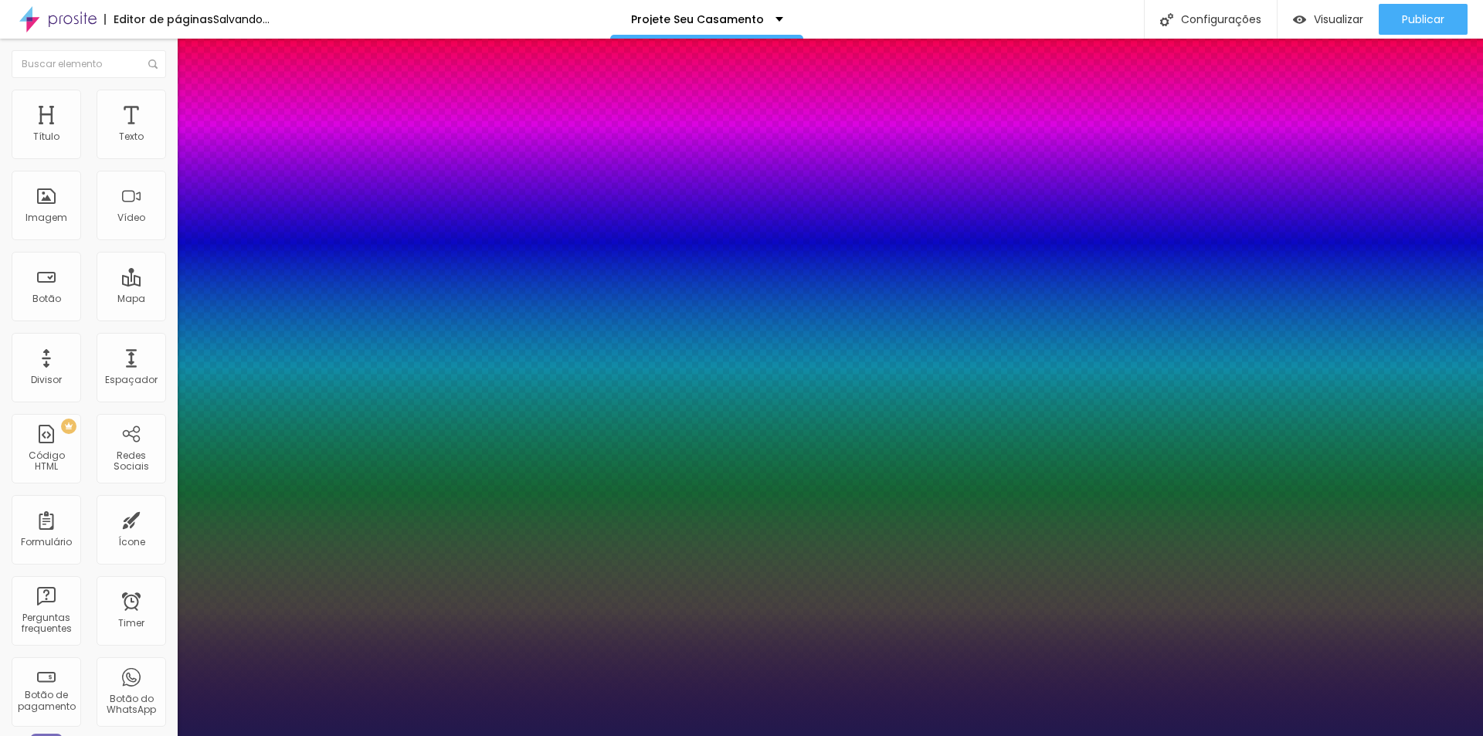
type input "1.5"
click at [56, 735] on div at bounding box center [741, 736] width 1483 height 0
